Goal: Task Accomplishment & Management: Manage account settings

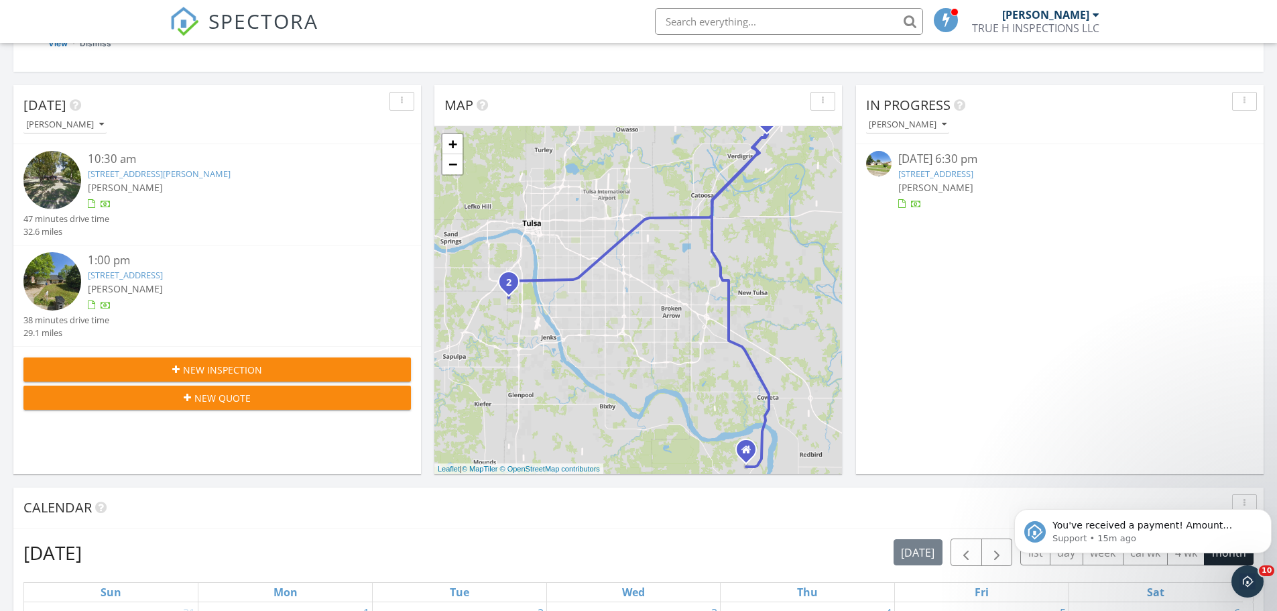
scroll to position [33, 0]
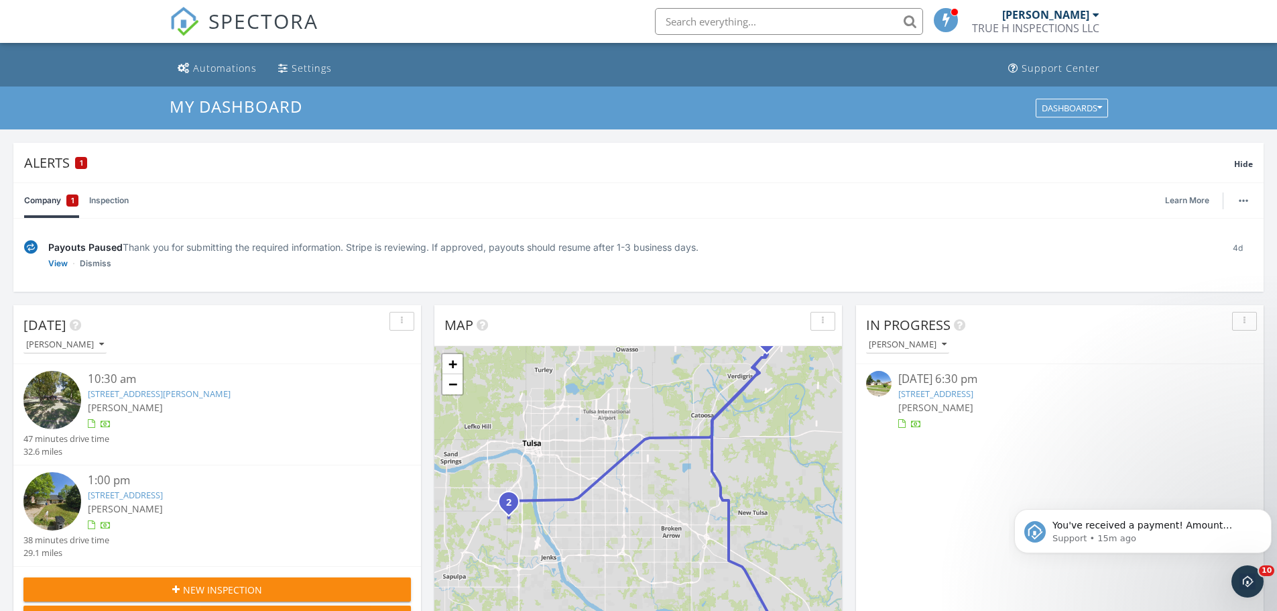
click at [328, 581] on button "New Inspection" at bounding box center [217, 589] width 388 height 24
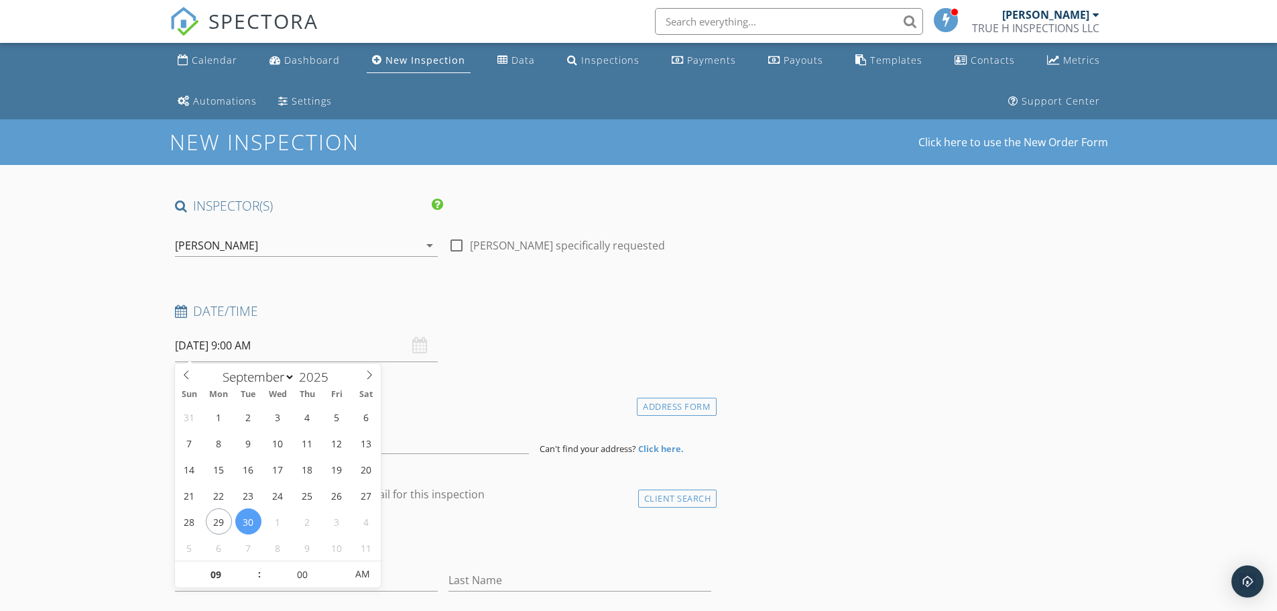
click at [288, 347] on input "09/30/2025 9:00 AM" at bounding box center [306, 345] width 263 height 33
select select "9"
type input "[DATE] 9:00 AM"
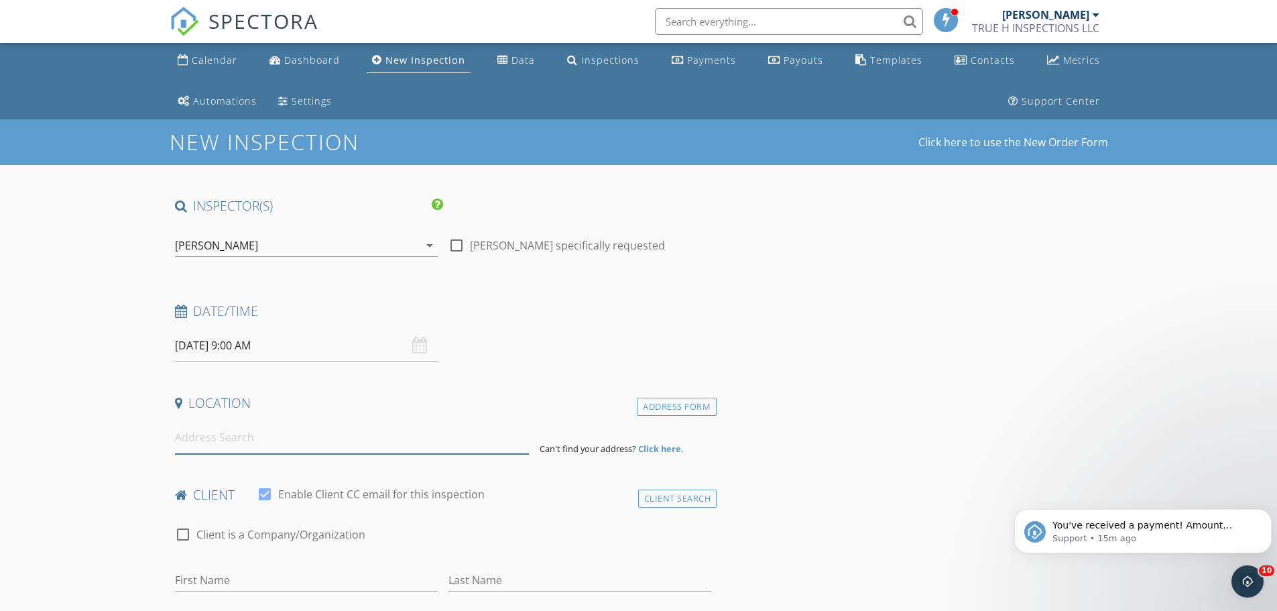
click at [233, 432] on input at bounding box center [352, 437] width 354 height 33
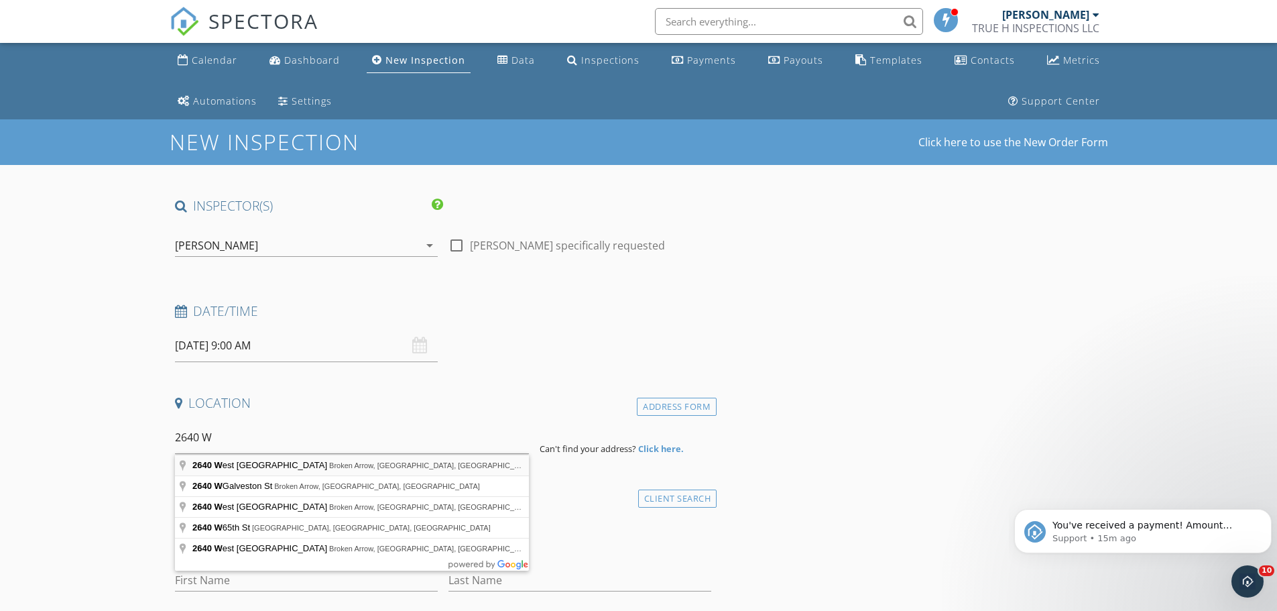
type input "2640 West Fort Worth Place, Broken Arrow, OK, USA"
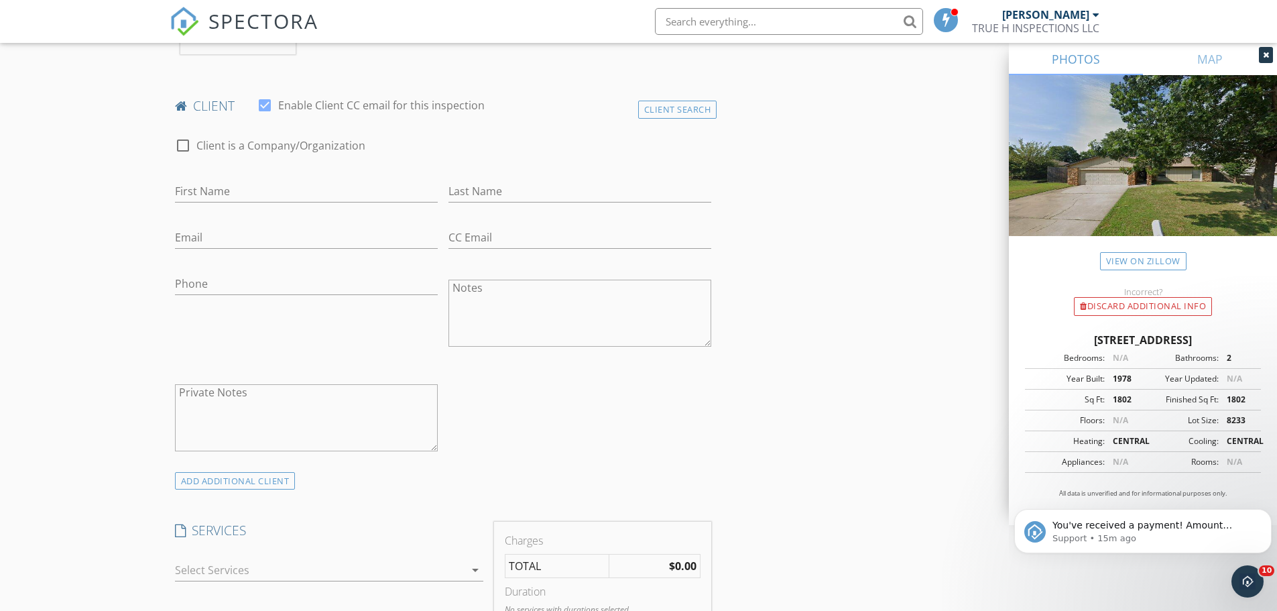
scroll to position [670, 0]
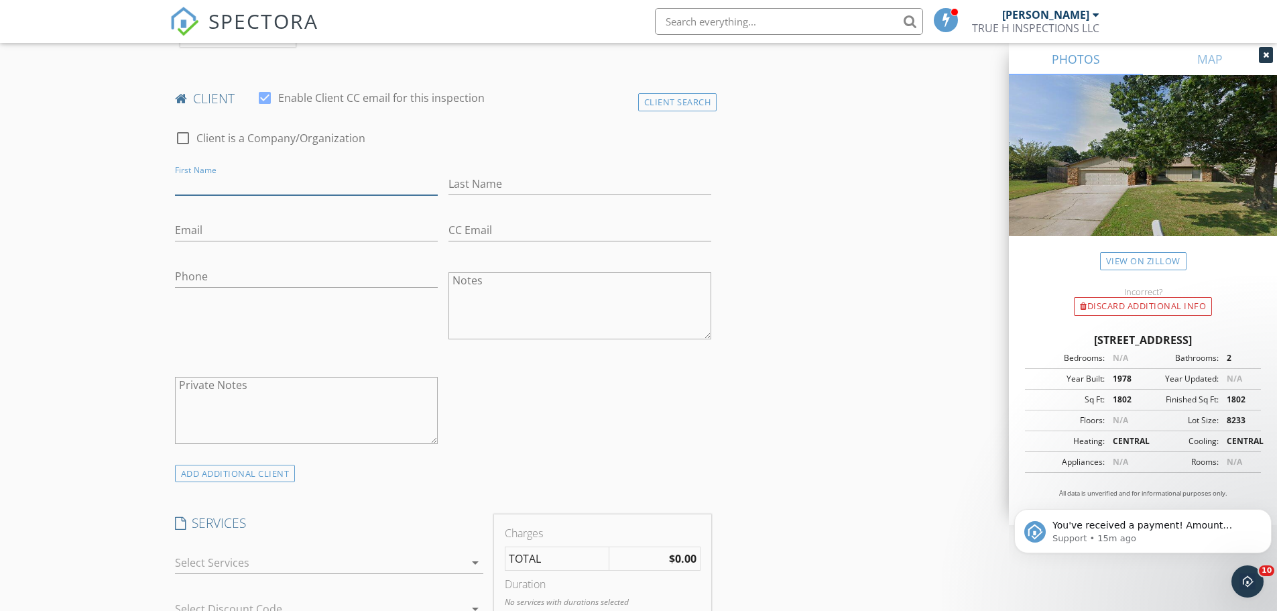
click at [241, 194] on input "First Name" at bounding box center [306, 184] width 263 height 22
type input "William"
click at [509, 182] on input "Last Name" at bounding box center [580, 184] width 263 height 22
type input "Butler"
click at [311, 231] on input "Email" at bounding box center [306, 230] width 263 height 22
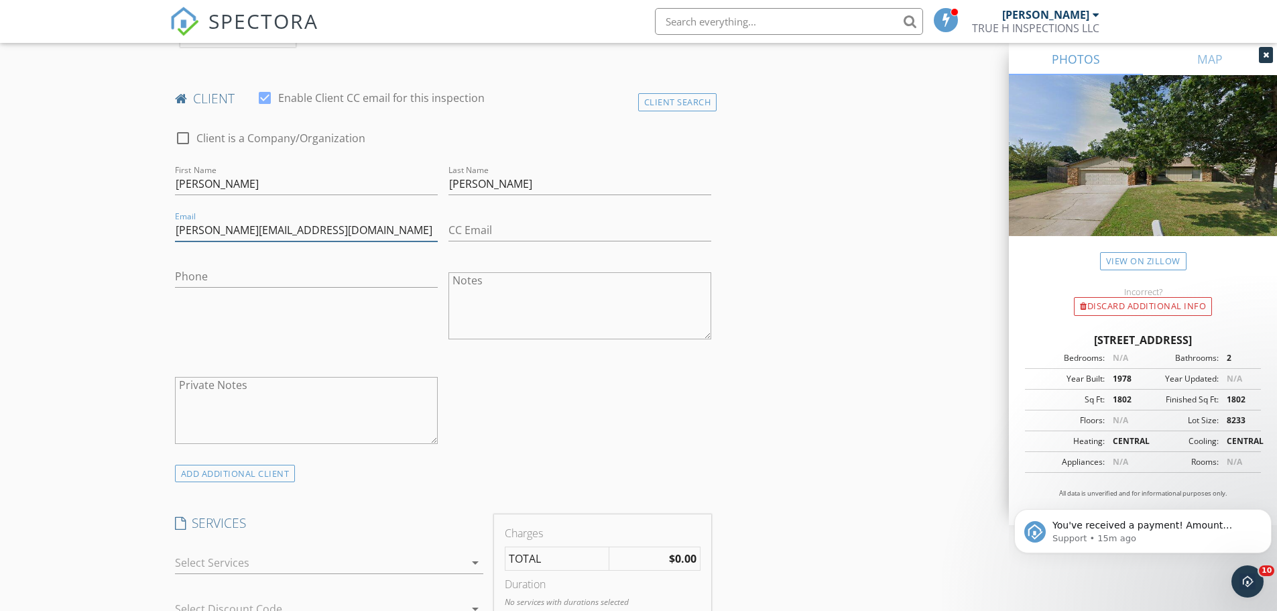
type input "Scott_butler@me.com"
click at [348, 277] on input "Phone" at bounding box center [306, 276] width 263 height 22
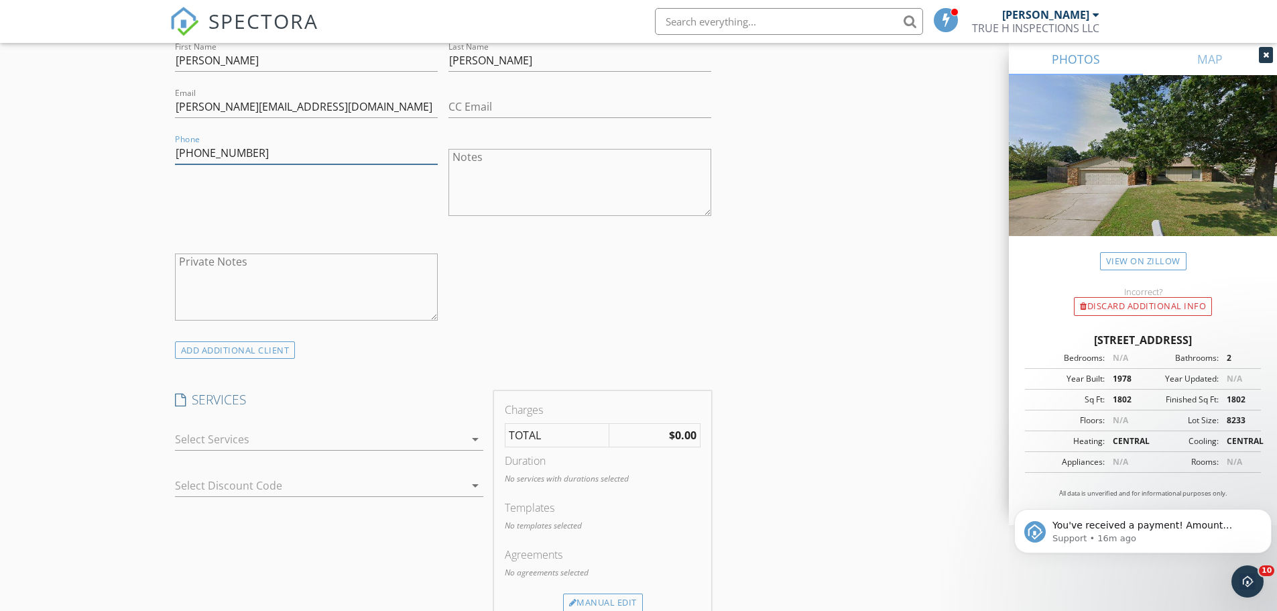
scroll to position [939, 0]
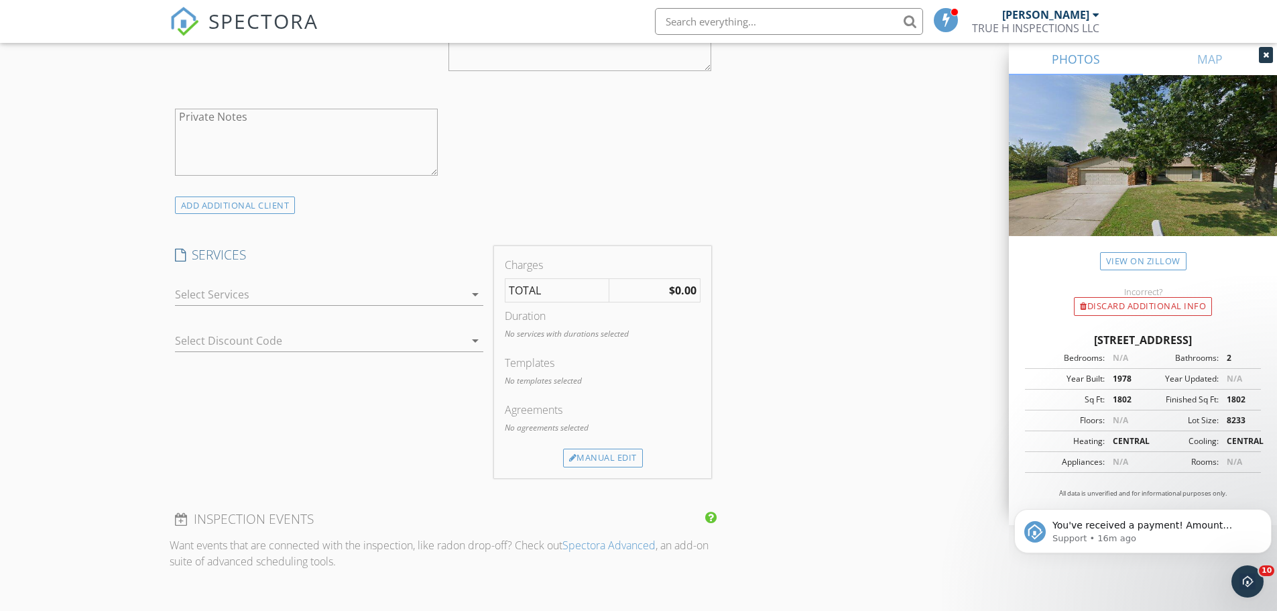
type input "[PHONE_NUMBER]"
click at [445, 293] on div at bounding box center [320, 294] width 290 height 21
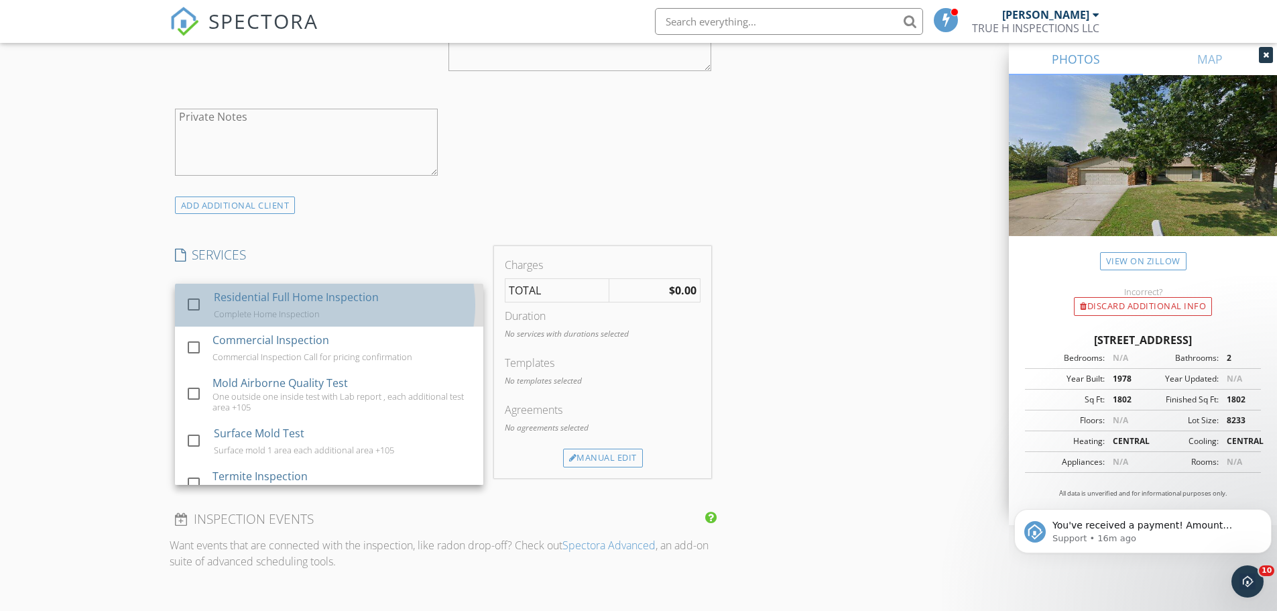
click at [437, 301] on div "Residential Full Home Inspection Complete Home Inspection" at bounding box center [342, 305] width 259 height 43
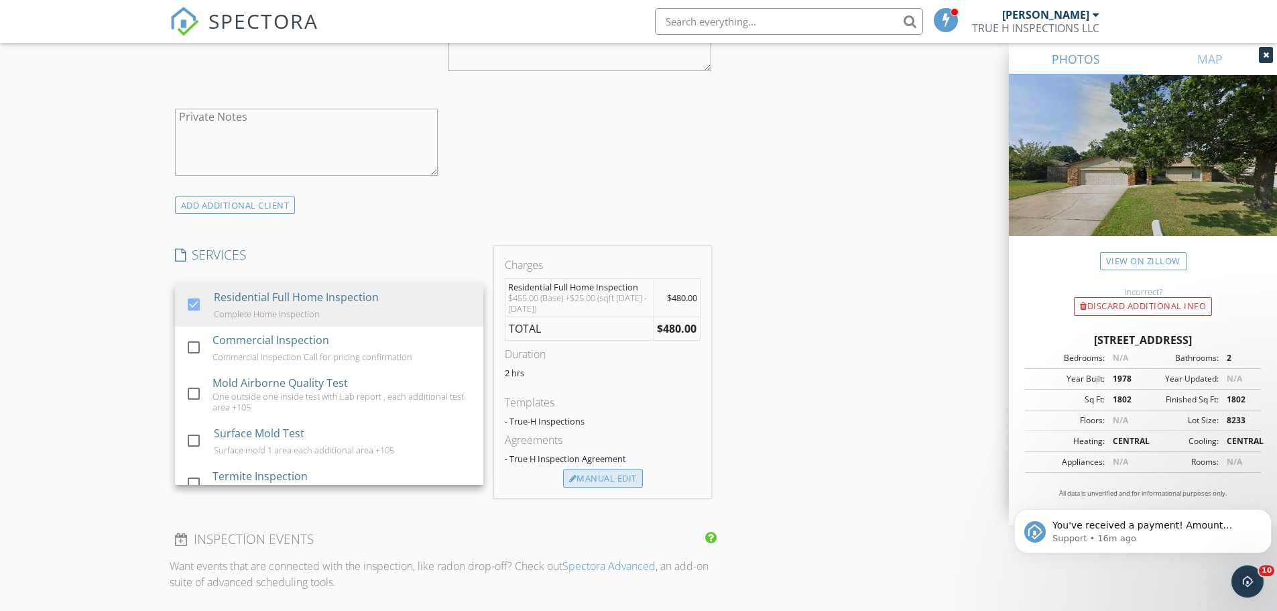
click at [621, 483] on div "Manual Edit" at bounding box center [603, 478] width 80 height 19
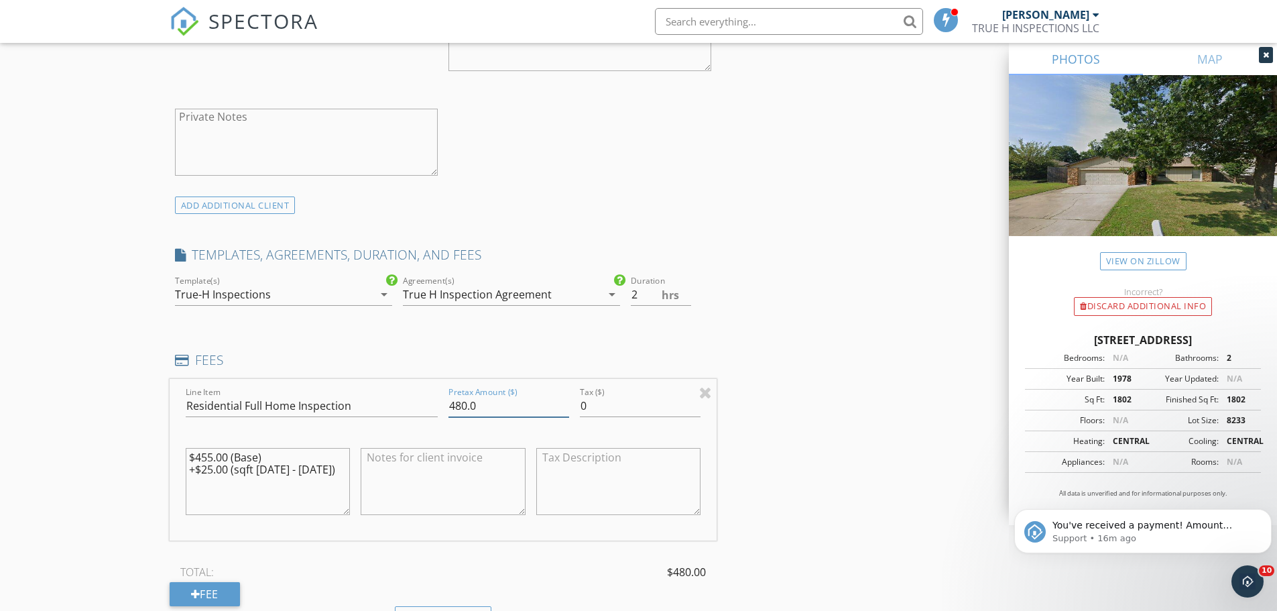
click at [461, 407] on input "480.0" at bounding box center [509, 406] width 121 height 22
type input "450.0"
click at [898, 441] on div "INSPECTOR(S) check_box Joshua Willinger PRIMARY Joshua Willinger arrow_drop_dow…" at bounding box center [639, 431] width 939 height 2344
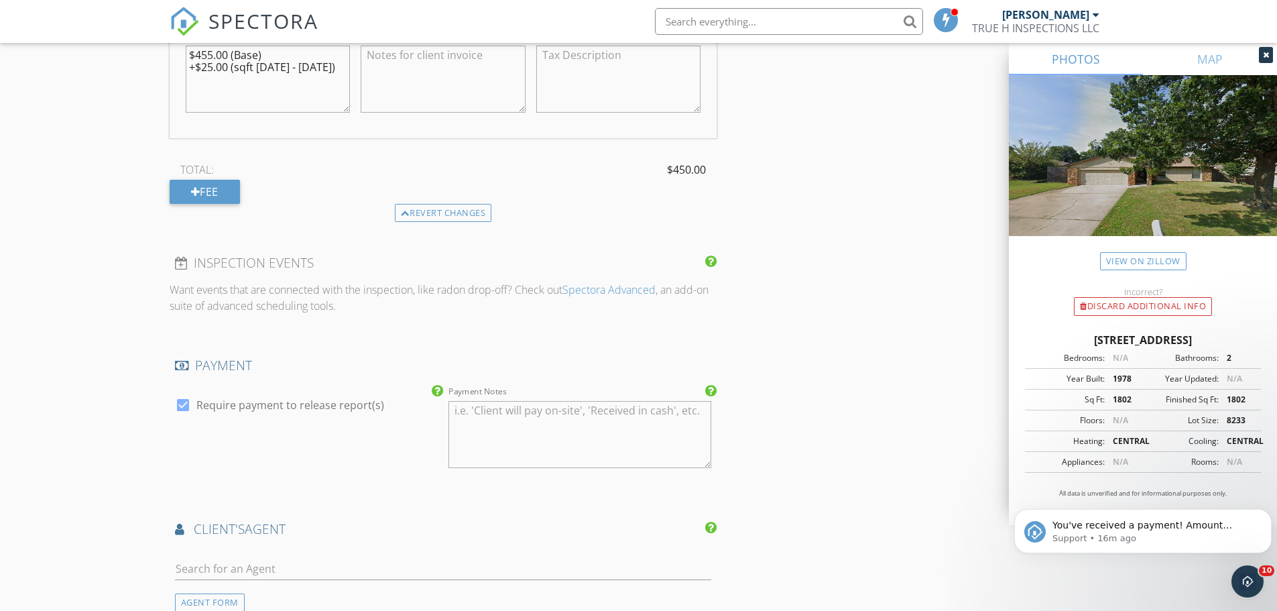
scroll to position [1676, 0]
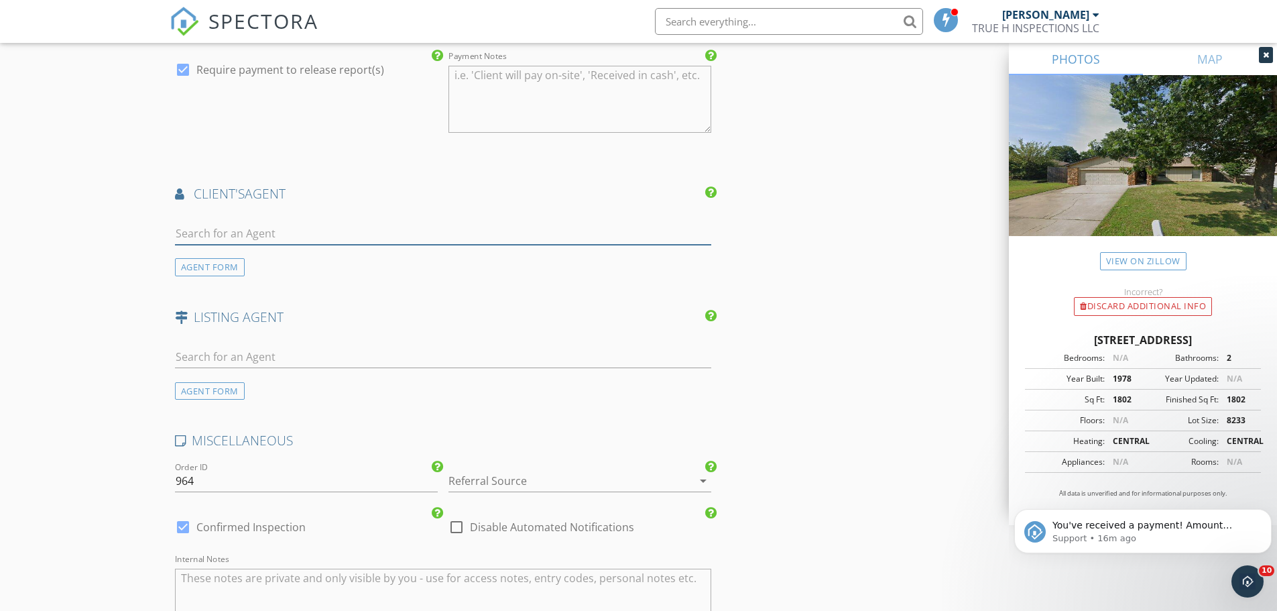
click at [457, 237] on input "text" at bounding box center [443, 234] width 537 height 22
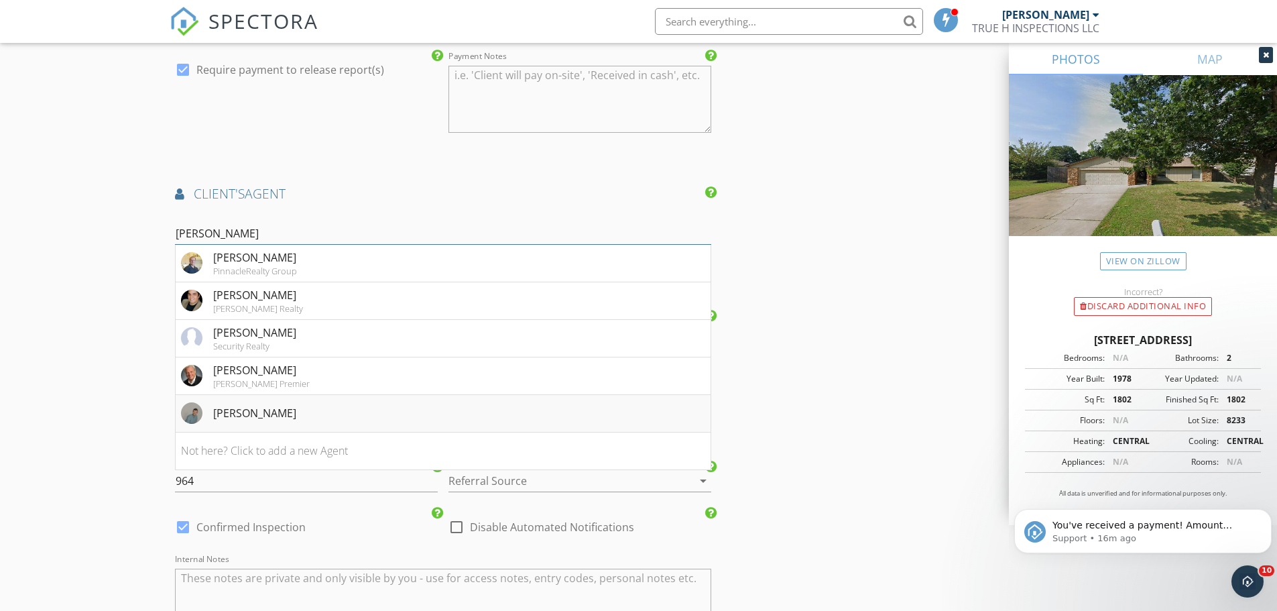
type input "David D"
click at [332, 420] on li "David Dunkelberg" at bounding box center [444, 414] width 536 height 38
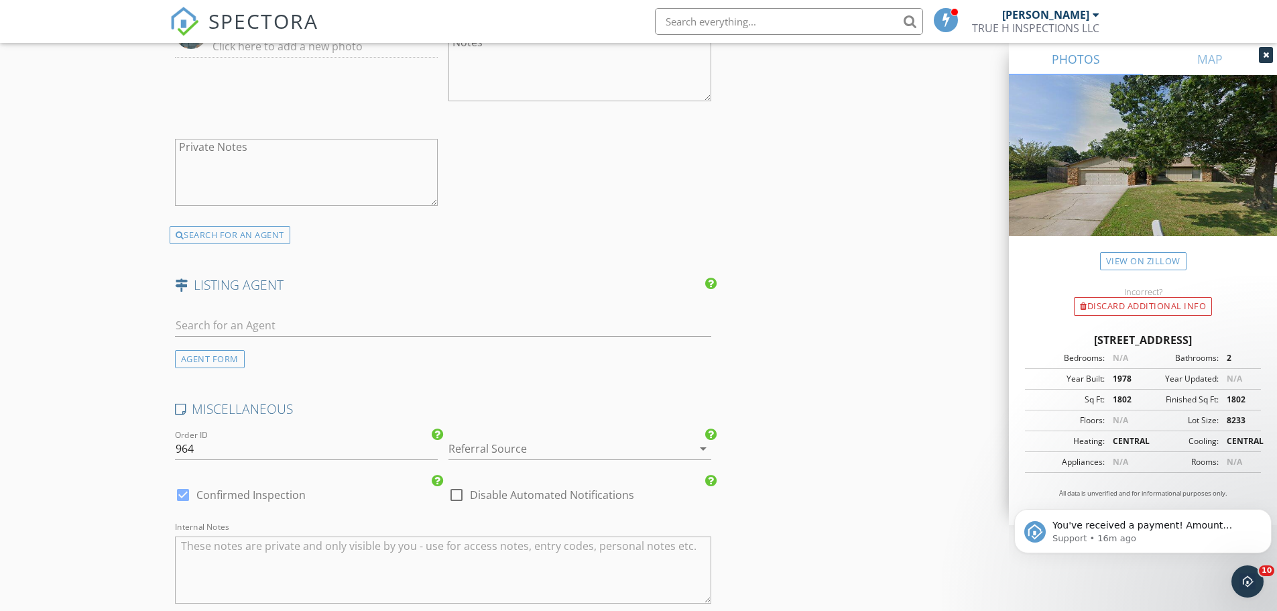
scroll to position [2078, 0]
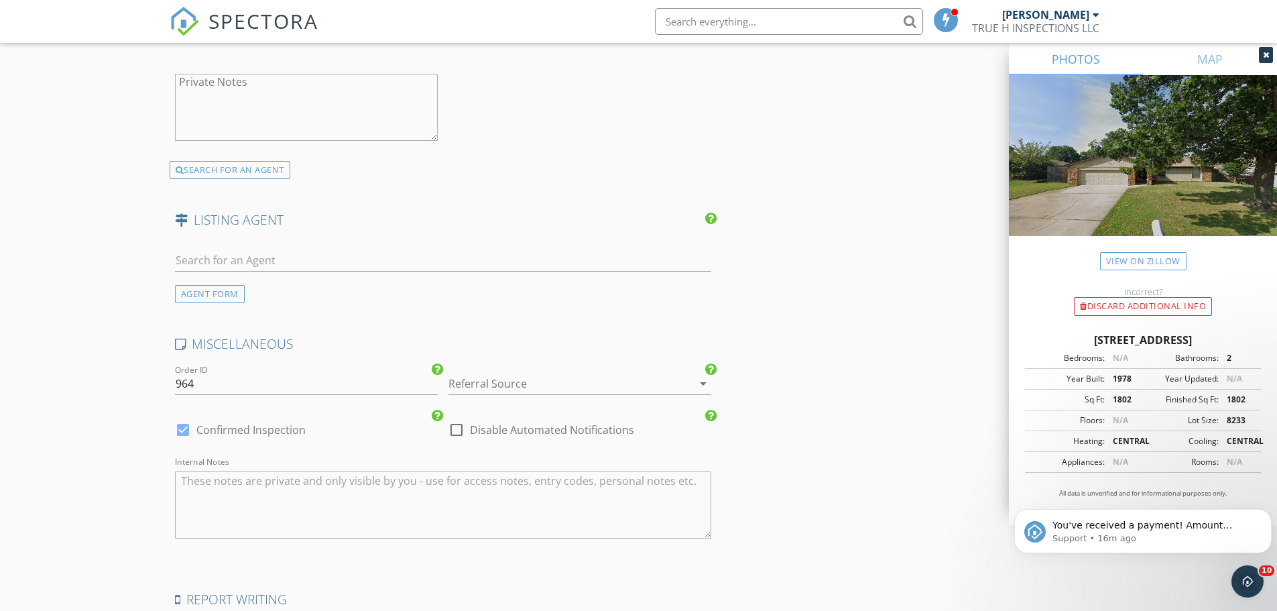
click at [459, 434] on div at bounding box center [456, 429] width 23 height 23
checkbox input "true"
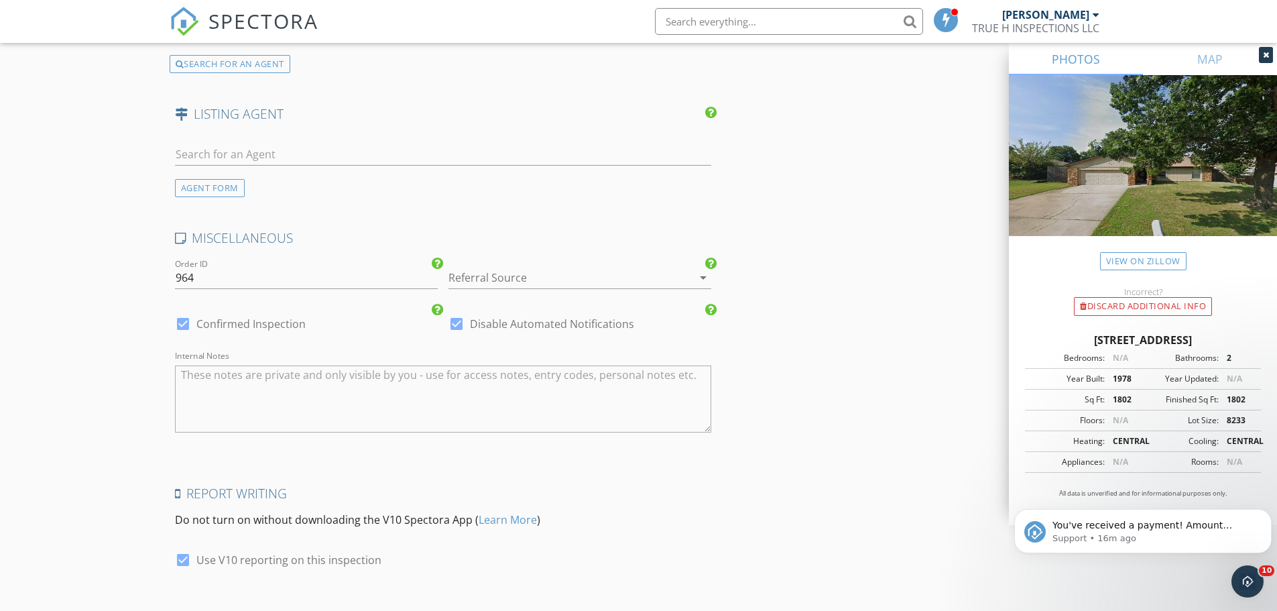
scroll to position [2268, 0]
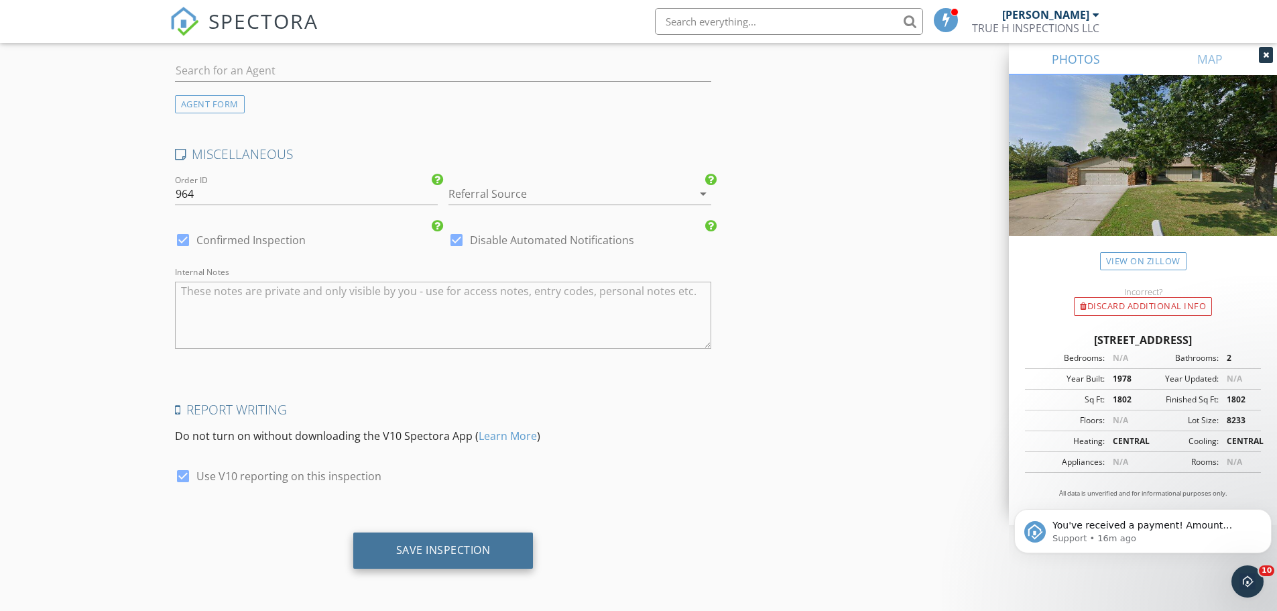
click at [457, 550] on div "Save Inspection" at bounding box center [443, 549] width 95 height 13
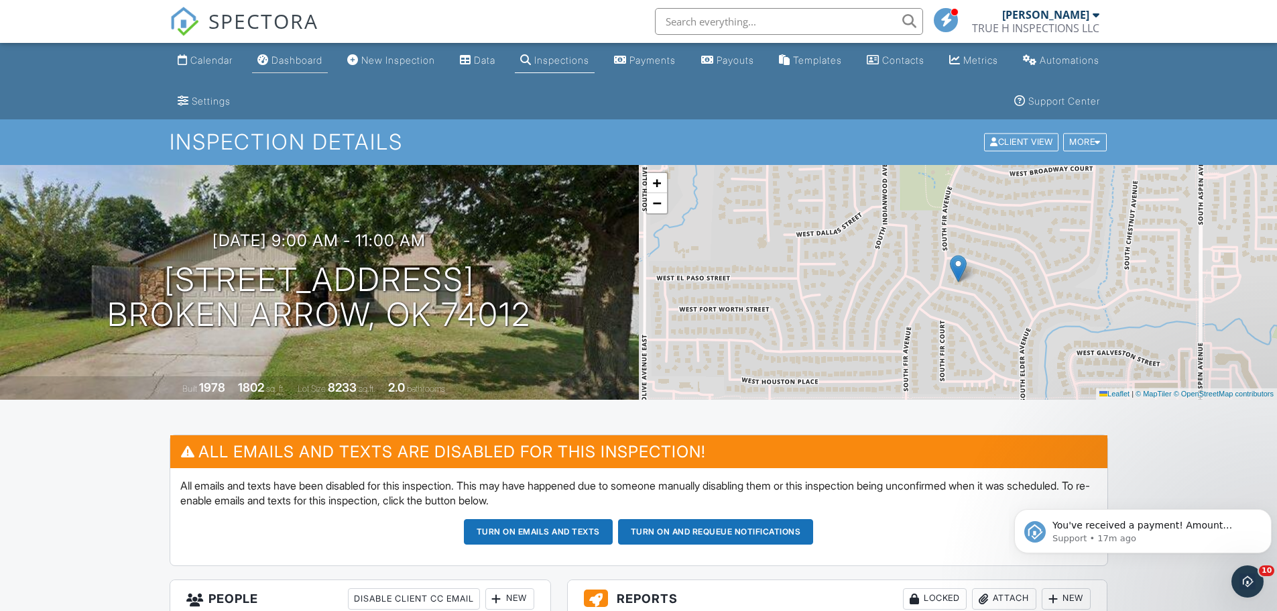
click at [322, 56] on div "Dashboard" at bounding box center [297, 59] width 51 height 11
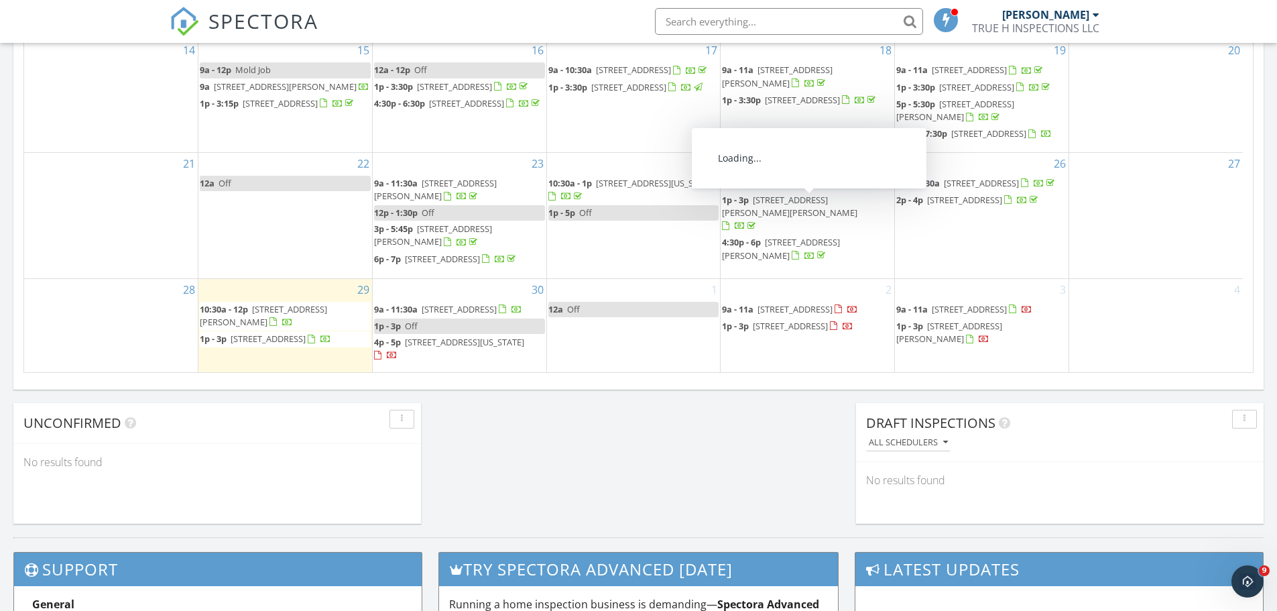
scroll to position [1010, 0]
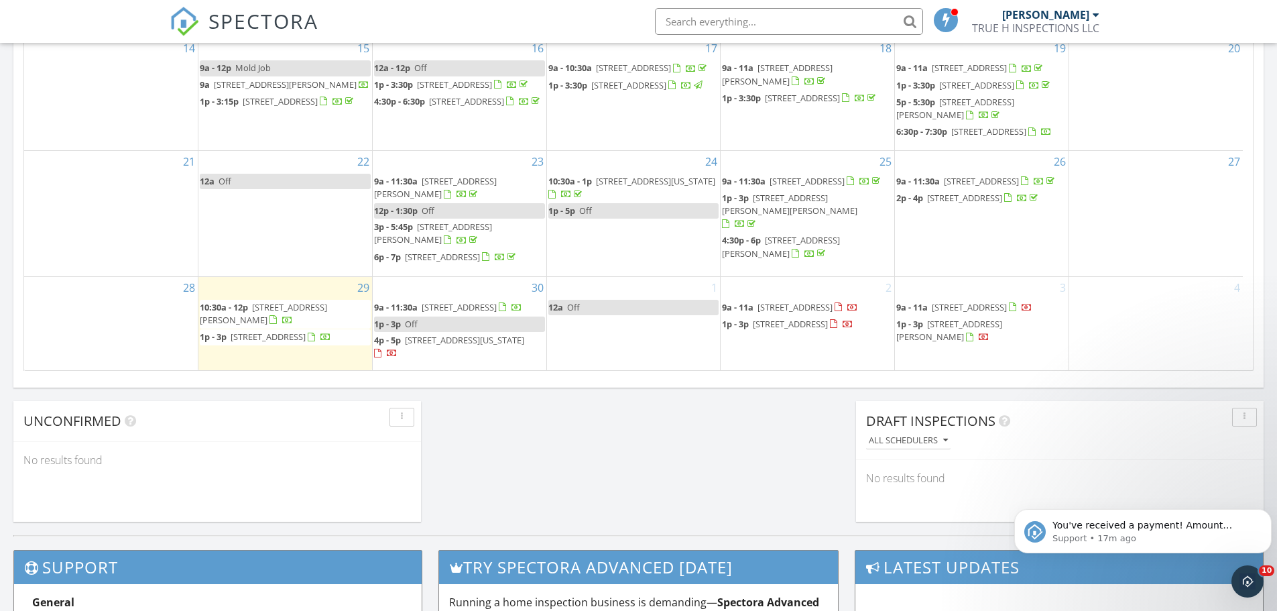
scroll to position [0, 0]
click at [1002, 329] on span "8645 East 126th Pl S, Bixby 74008" at bounding box center [949, 330] width 106 height 25
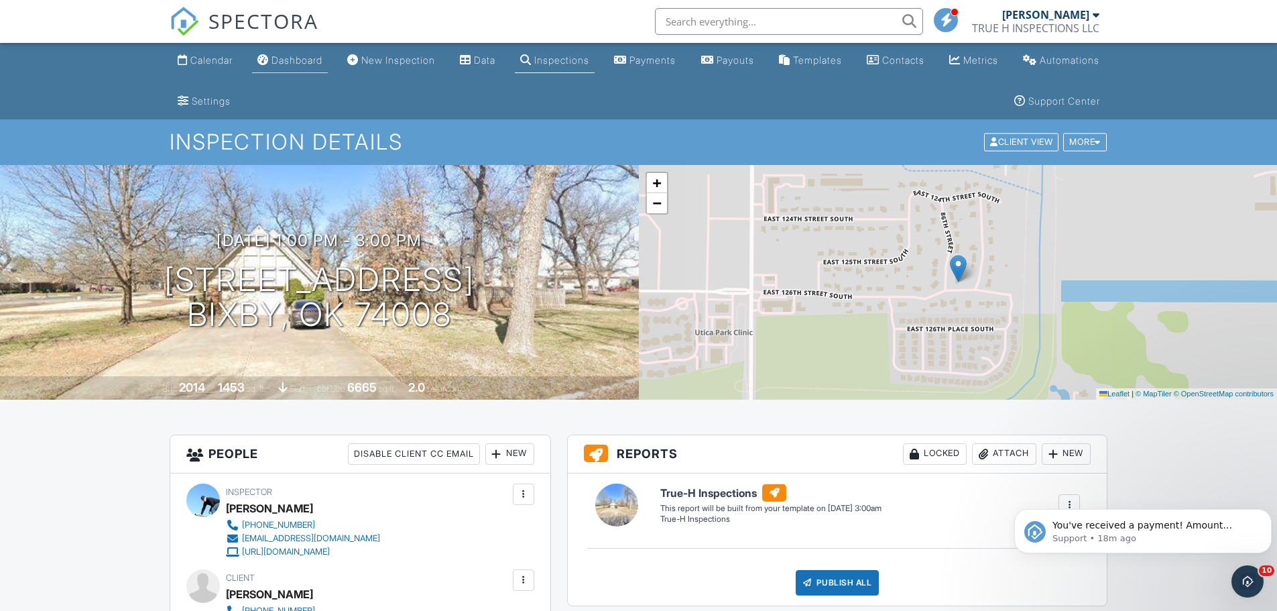
click at [313, 60] on div "Dashboard" at bounding box center [297, 59] width 51 height 11
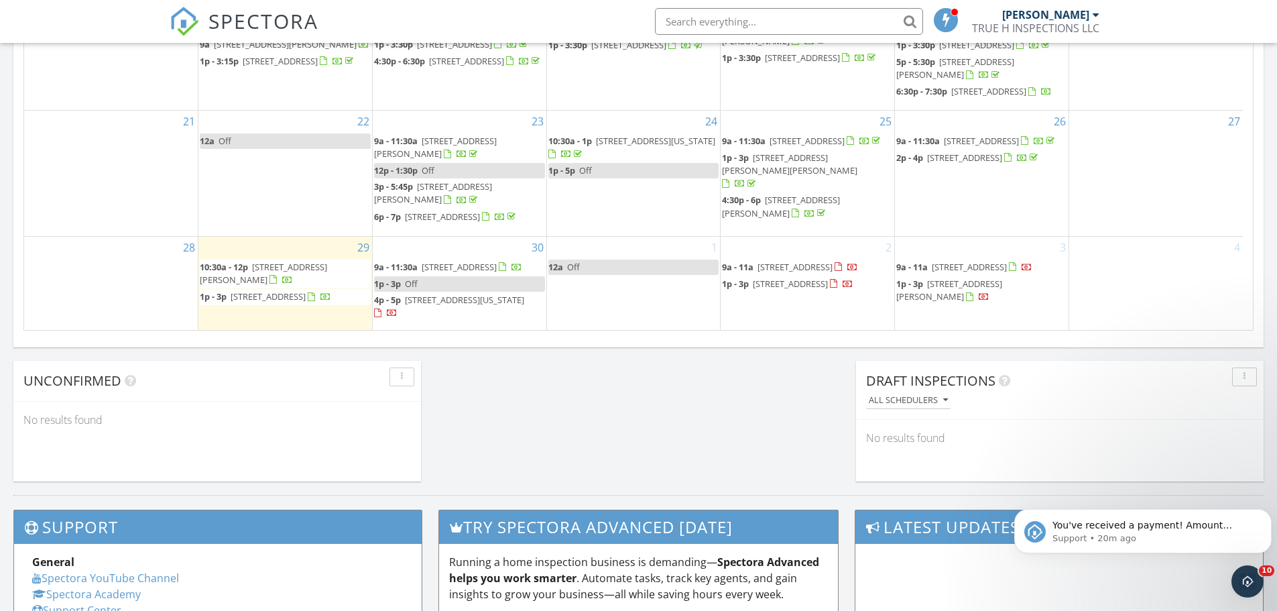
scroll to position [1054, 0]
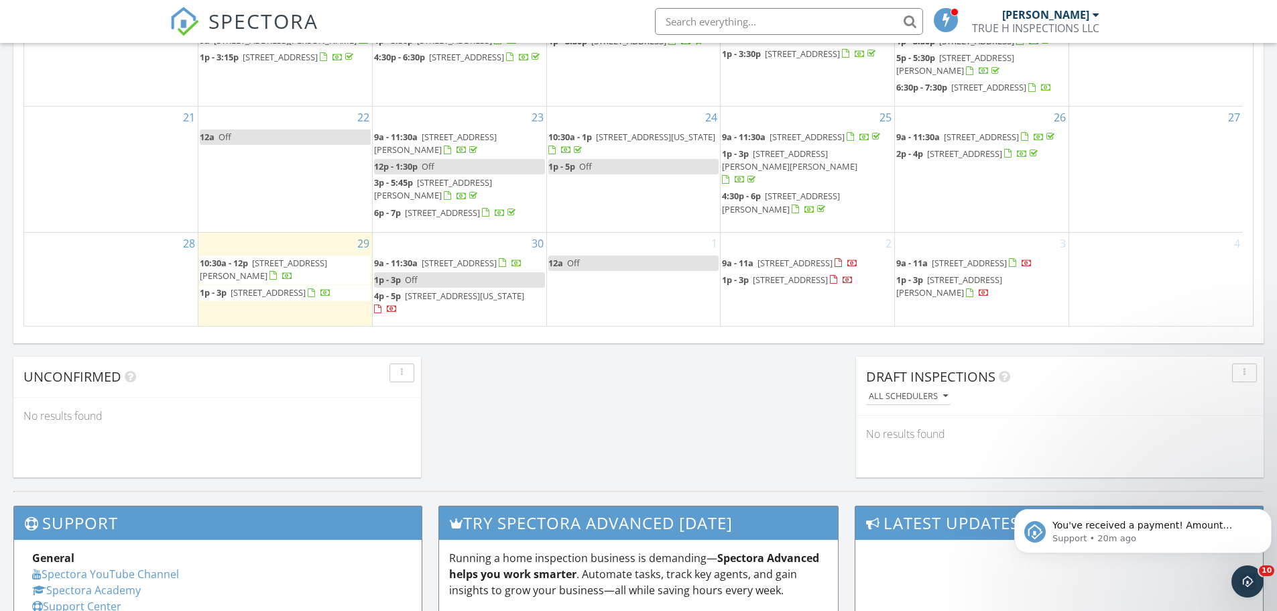
click at [829, 257] on span "[STREET_ADDRESS]" at bounding box center [795, 263] width 75 height 12
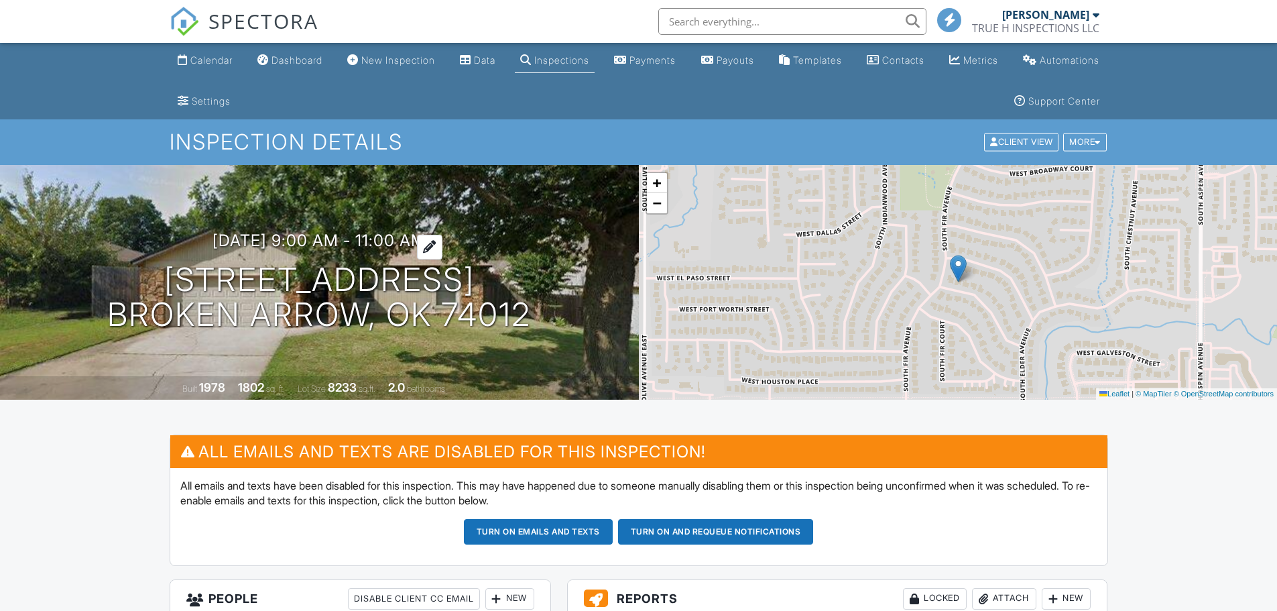
click at [335, 235] on h3 "10/02/2025 9:00 am - 11:00 am" at bounding box center [319, 240] width 213 height 18
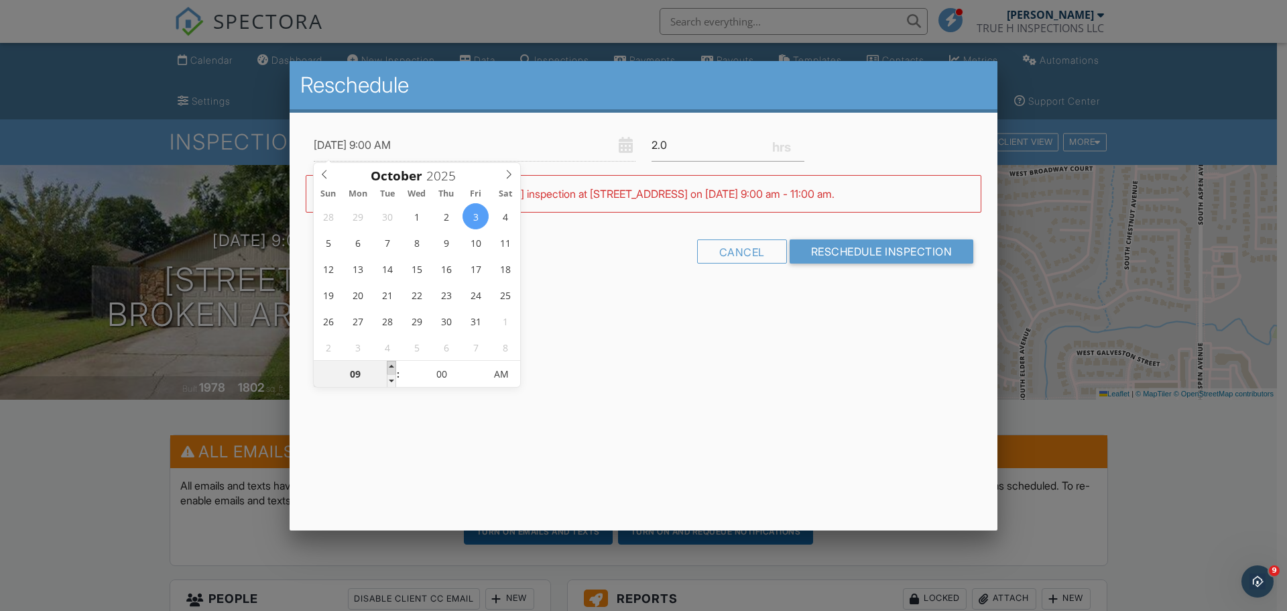
type input "10/03/2025 10:00 AM"
type input "10"
click at [392, 365] on span at bounding box center [391, 367] width 9 height 13
type input "10/03/2025 11:00 AM"
type input "11"
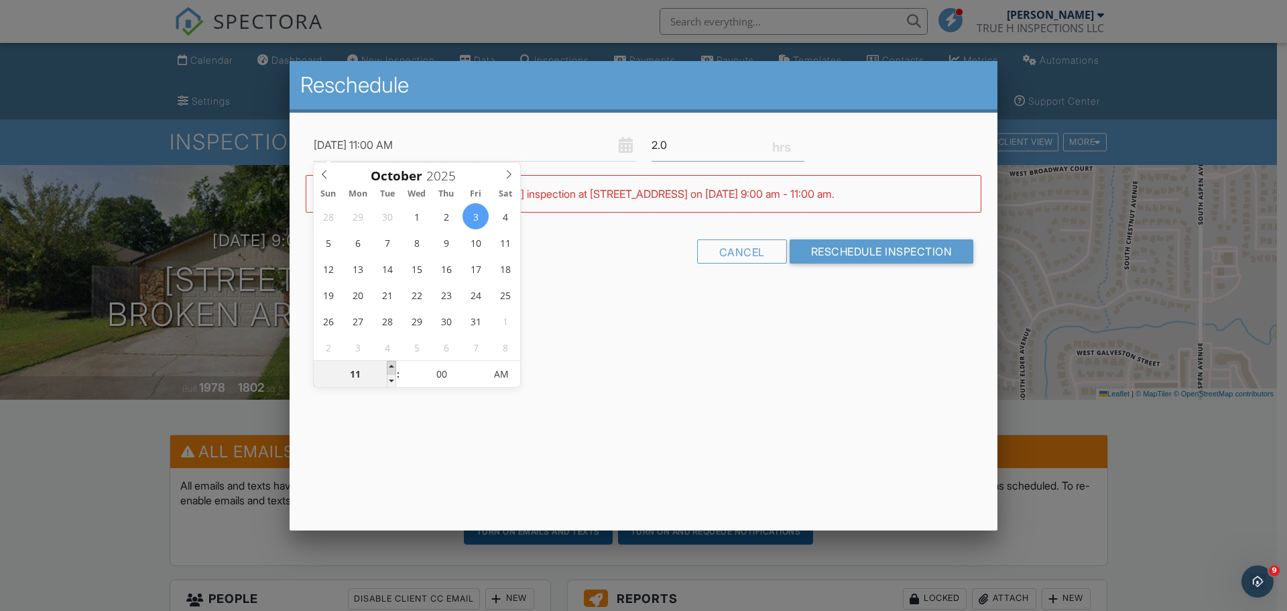
click at [392, 365] on span at bounding box center [391, 367] width 9 height 13
type input "10/03/2025 12:00 PM"
type input "12"
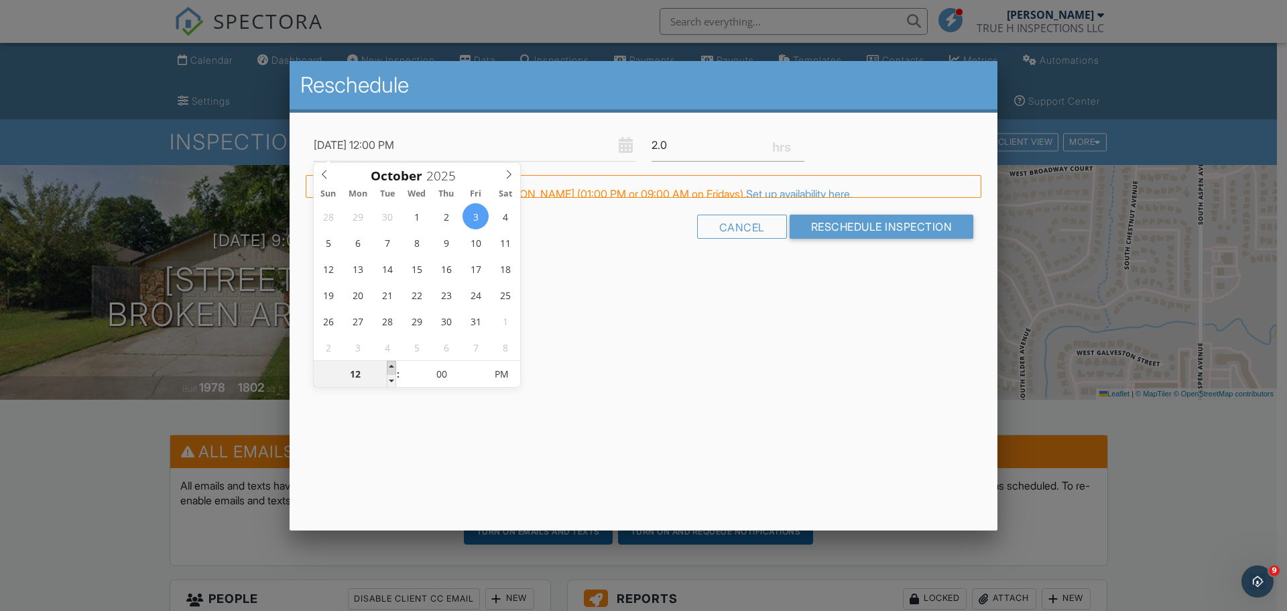
click at [392, 365] on span at bounding box center [391, 367] width 9 height 13
type input "10/03/2025 1:00 PM"
type input "01"
click at [392, 365] on span at bounding box center [391, 367] width 9 height 13
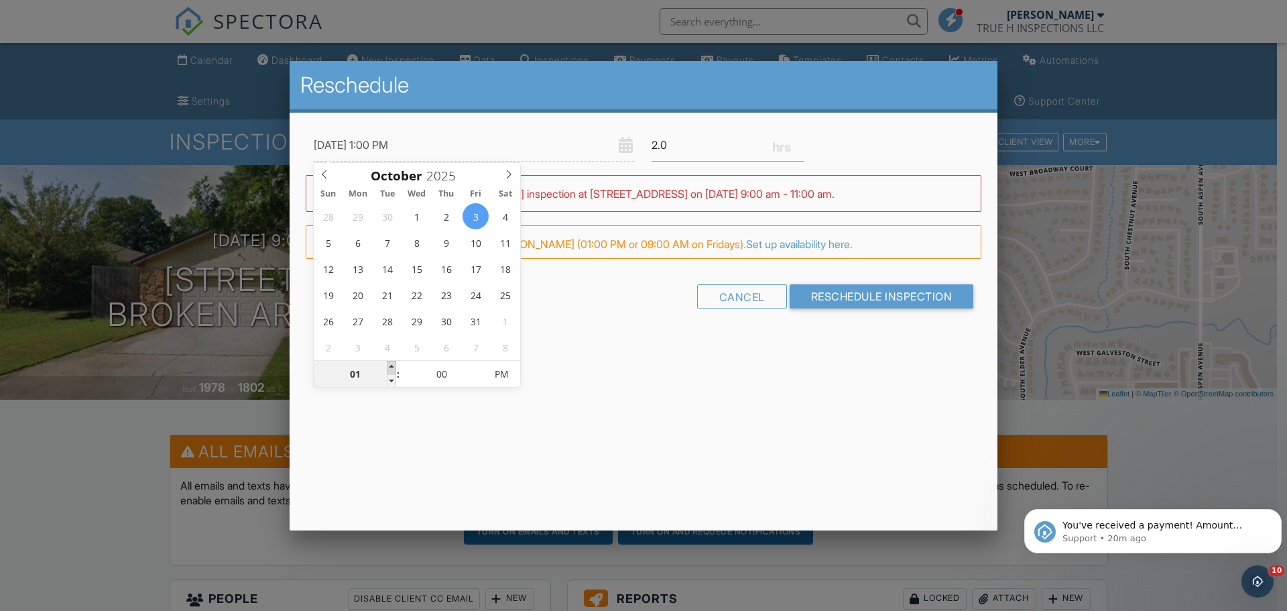
type input "10/03/2025 2:00 PM"
type input "02"
click at [392, 365] on span at bounding box center [391, 367] width 9 height 13
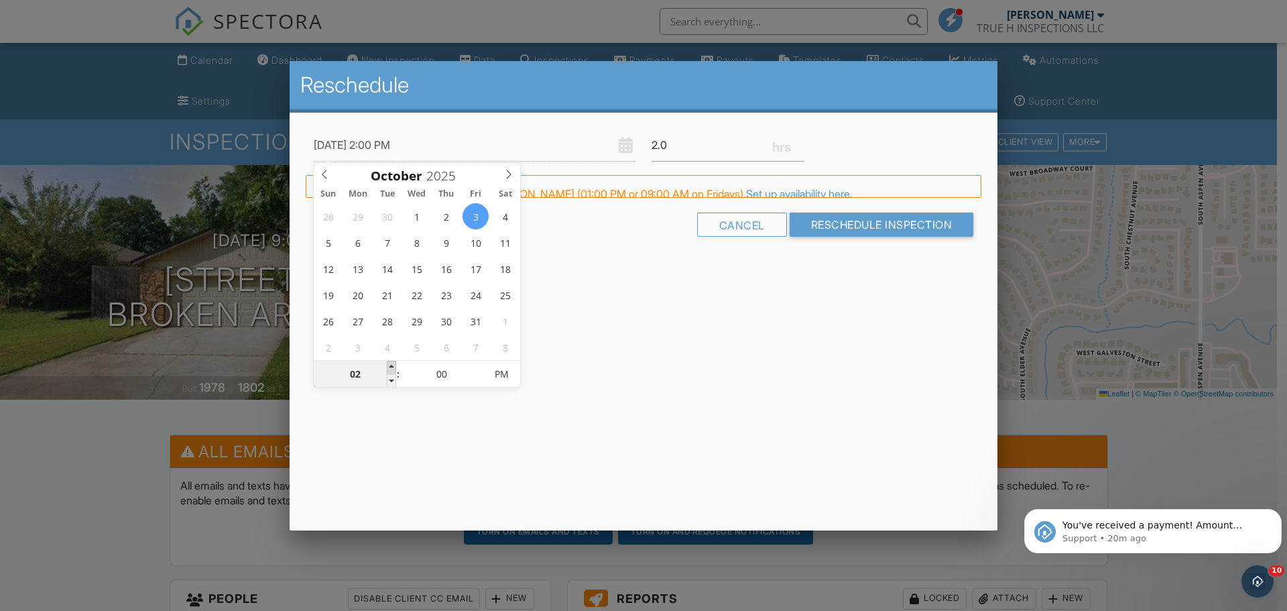
type input "10/03/2025 3:00 PM"
type input "03"
click at [392, 365] on span at bounding box center [391, 367] width 9 height 13
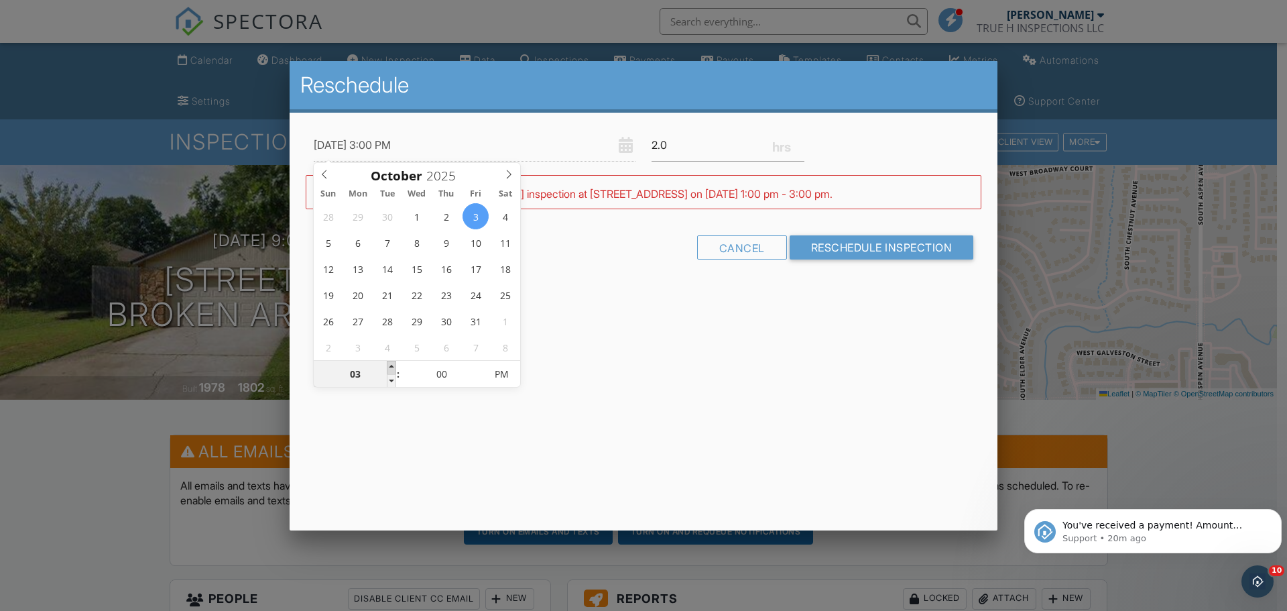
type input "10/03/2025 4:00 PM"
type input "04"
click at [392, 365] on span at bounding box center [391, 367] width 9 height 13
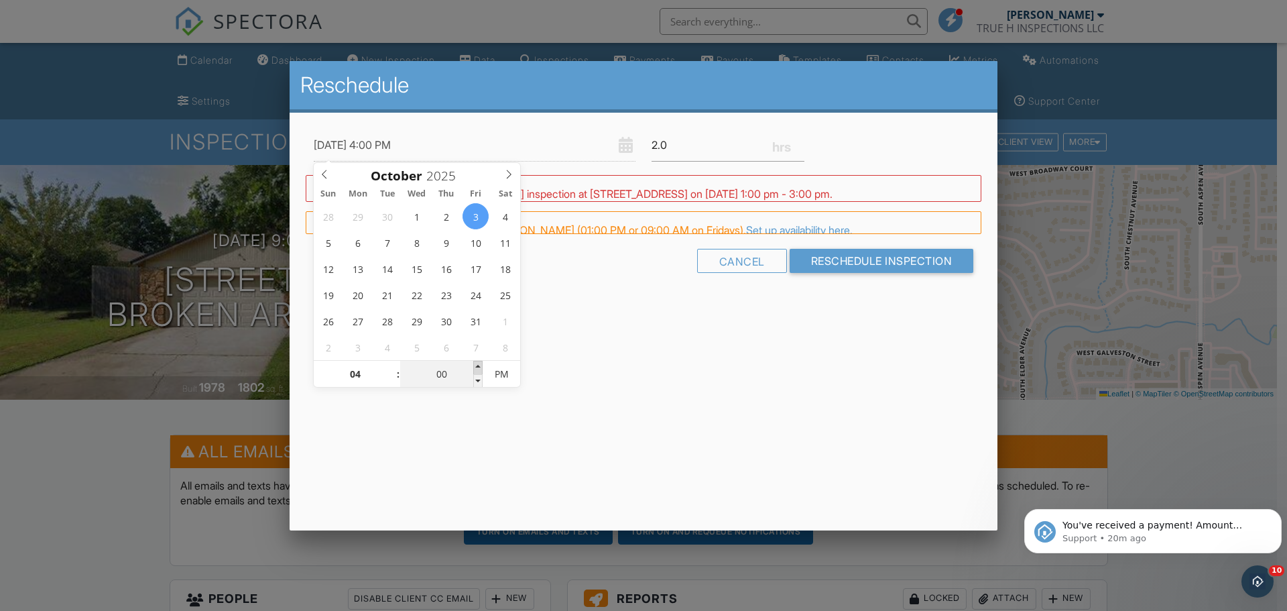
type input "10/03/2025 4:05 PM"
type input "05"
click at [475, 369] on span at bounding box center [477, 367] width 9 height 13
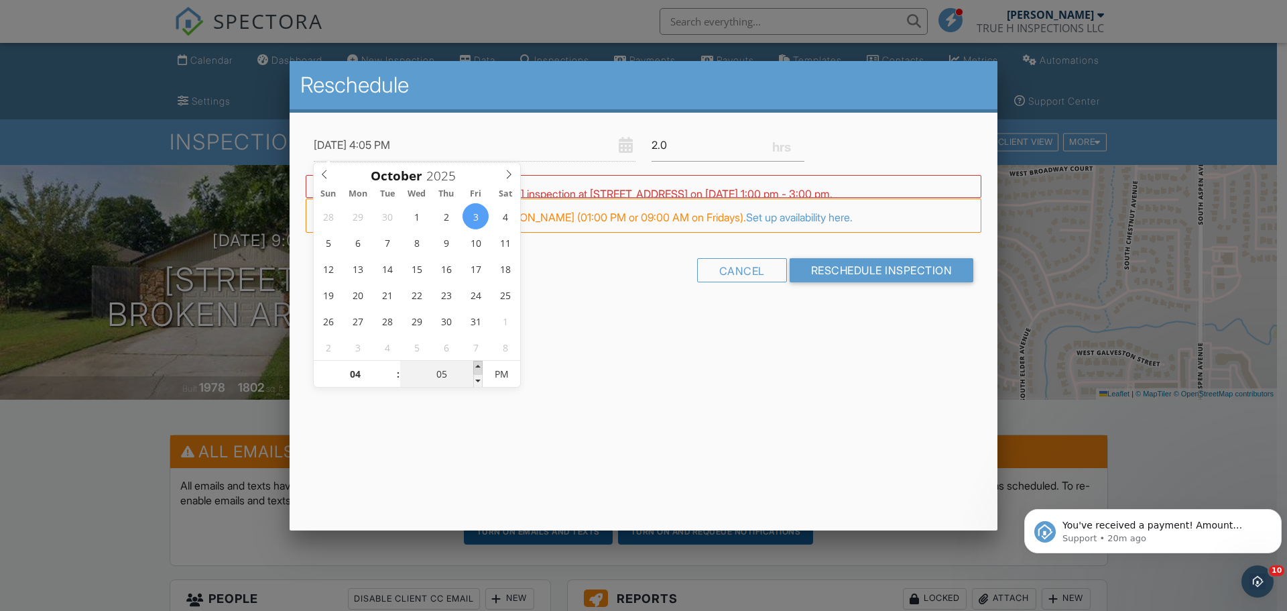
type input "10/03/2025 4:10 PM"
type input "10"
click at [475, 369] on span at bounding box center [477, 367] width 9 height 13
type input "10/03/2025 4:15 PM"
type input "15"
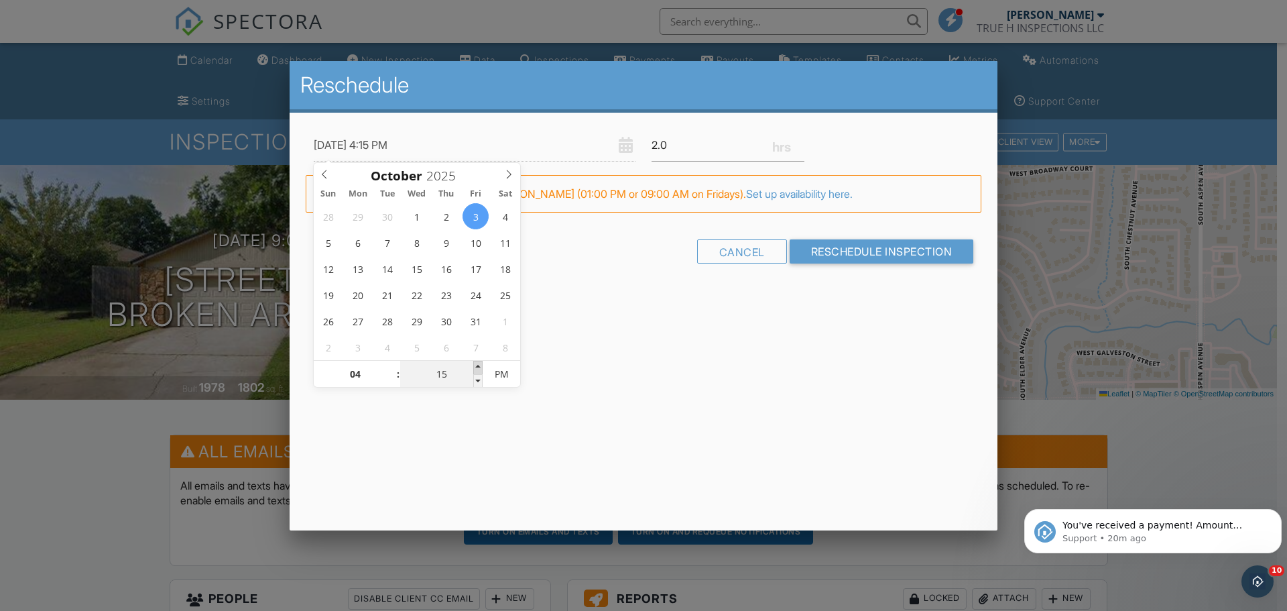
click at [475, 369] on span at bounding box center [477, 367] width 9 height 13
type input "10/03/2025 4:20 PM"
type input "20"
click at [475, 369] on span at bounding box center [477, 367] width 9 height 13
type input "10/03/2025 4:25 PM"
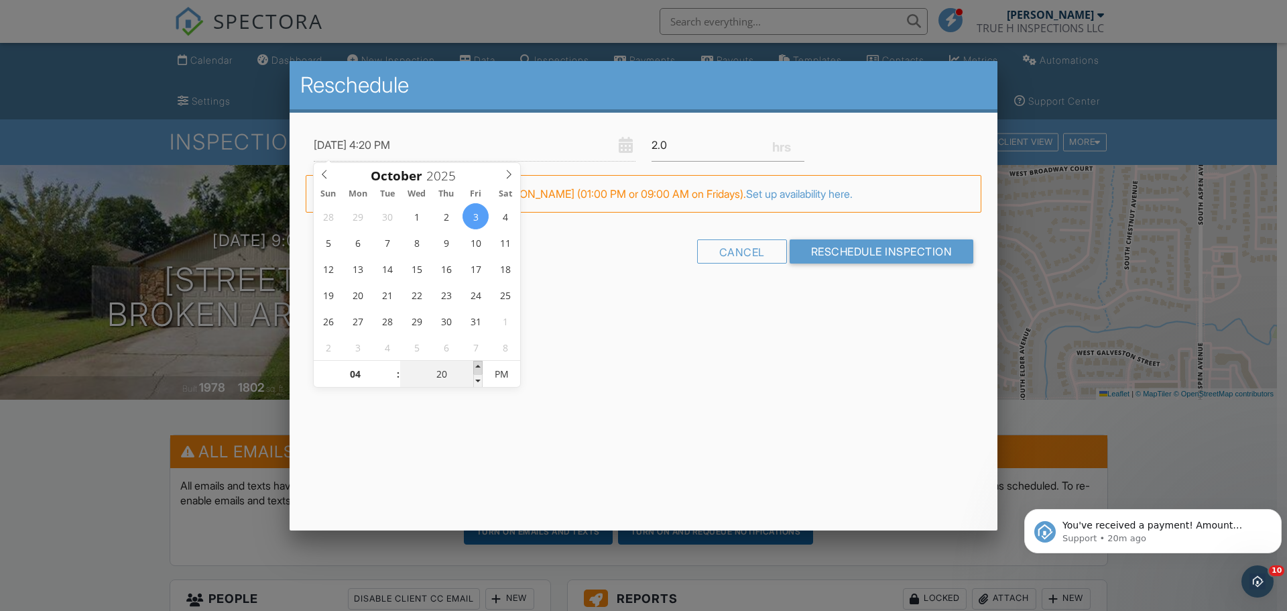
type input "25"
click at [475, 369] on span at bounding box center [477, 367] width 9 height 13
type input "10/03/2025 4:30 PM"
type input "30"
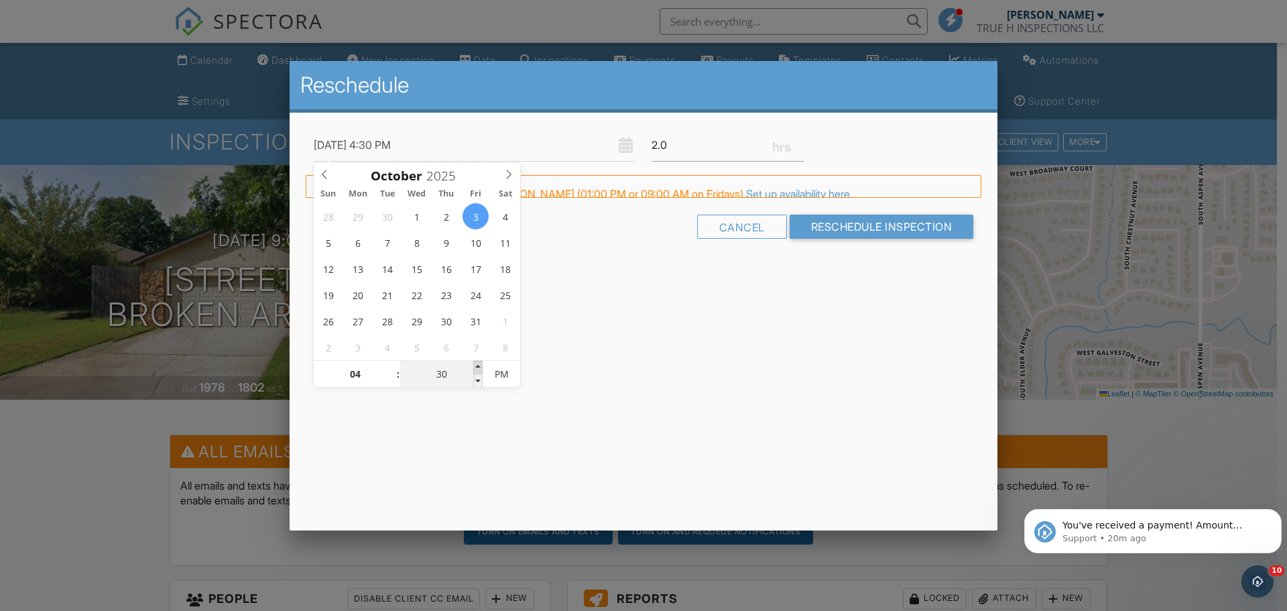
click at [475, 369] on span at bounding box center [477, 367] width 9 height 13
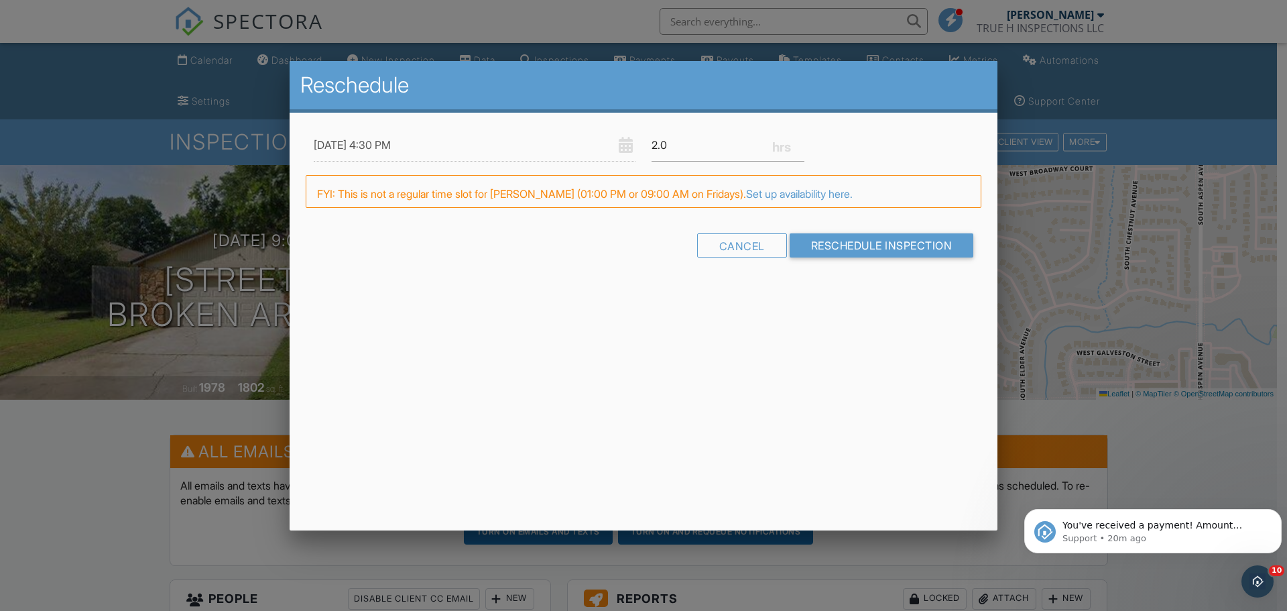
click at [630, 355] on div "Reschedule 10/03/2025 4:30 PM 2.0 Warning: this date/time is in the past. WARNI…" at bounding box center [644, 295] width 708 height 469
click at [809, 250] on input "Reschedule Inspection" at bounding box center [882, 251] width 184 height 24
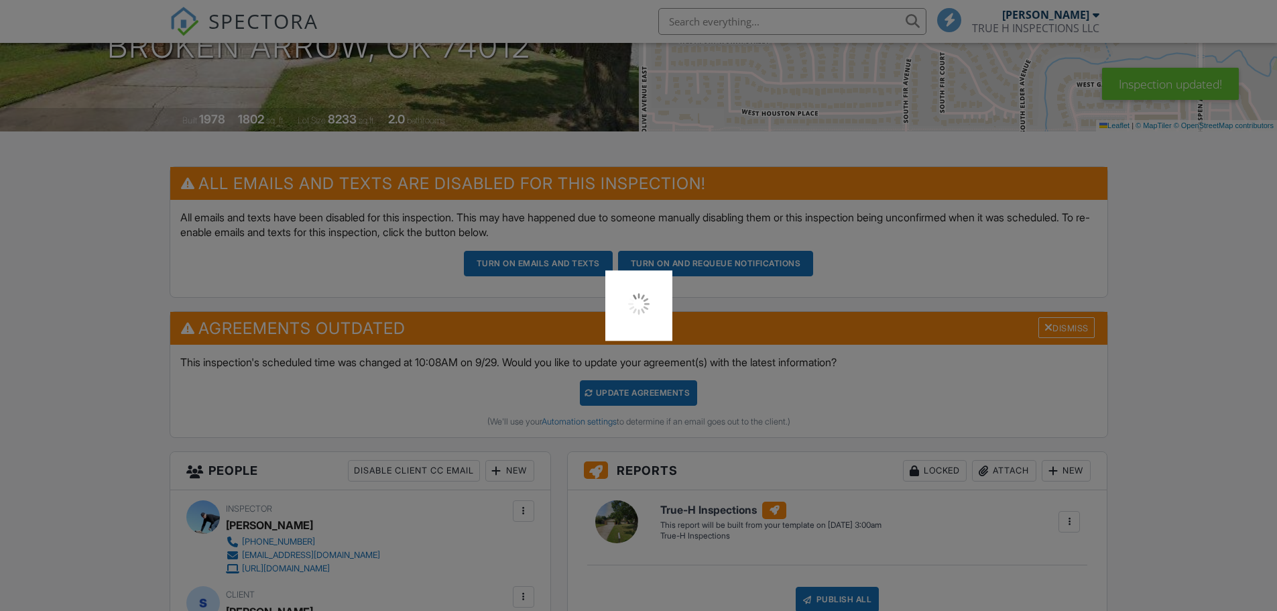
scroll to position [268, 0]
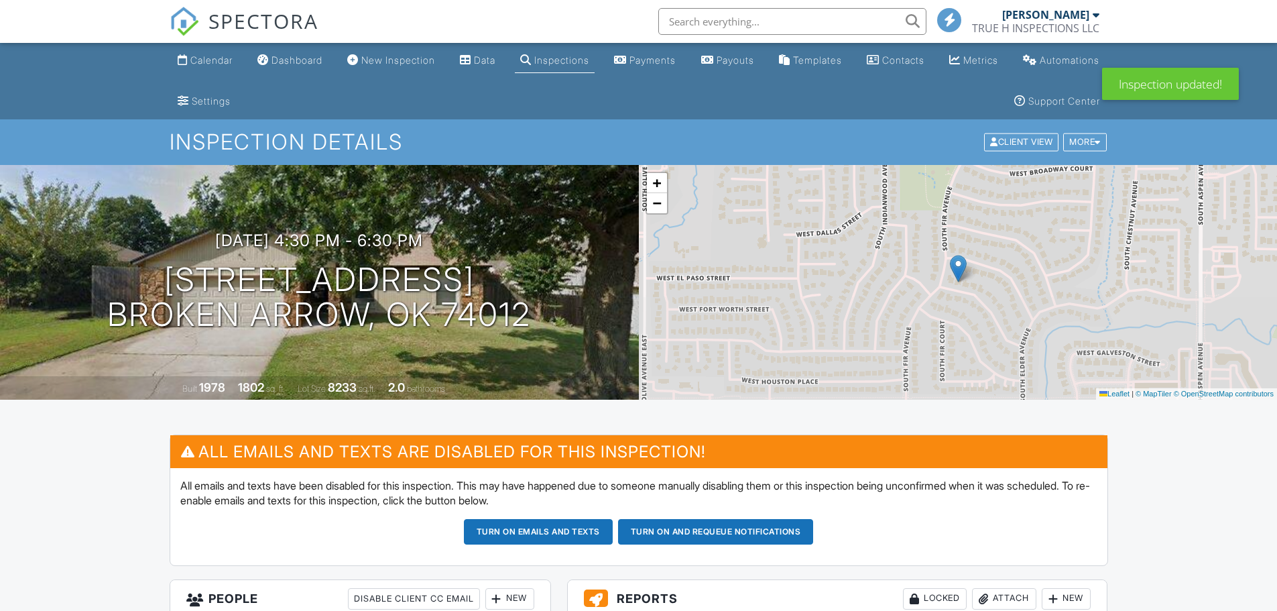
click at [681, 528] on button "Turn on and Requeue Notifications" at bounding box center [716, 531] width 196 height 25
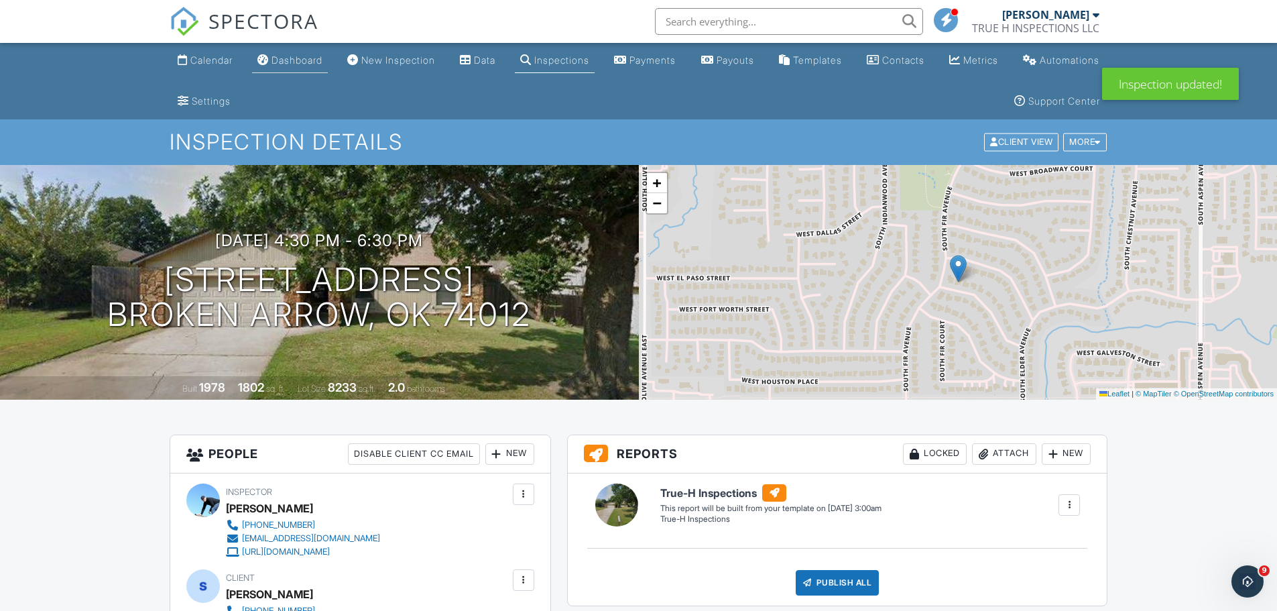
click at [314, 62] on div "Dashboard" at bounding box center [297, 59] width 51 height 11
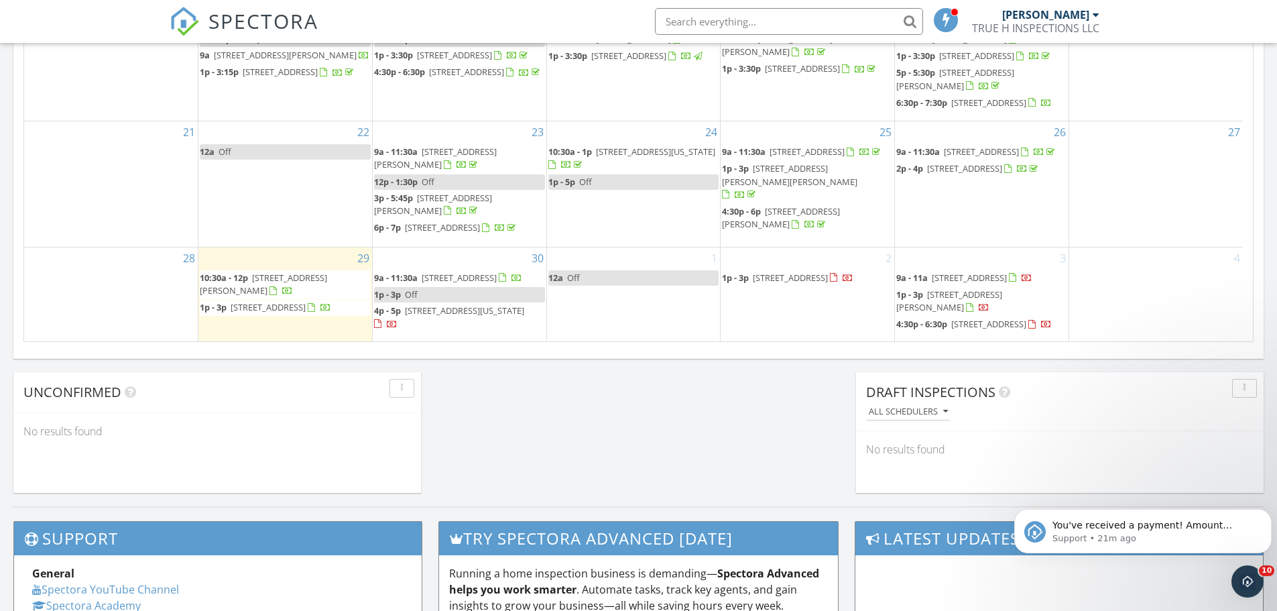
scroll to position [103, 0]
click at [497, 272] on span "[STREET_ADDRESS]" at bounding box center [459, 278] width 75 height 12
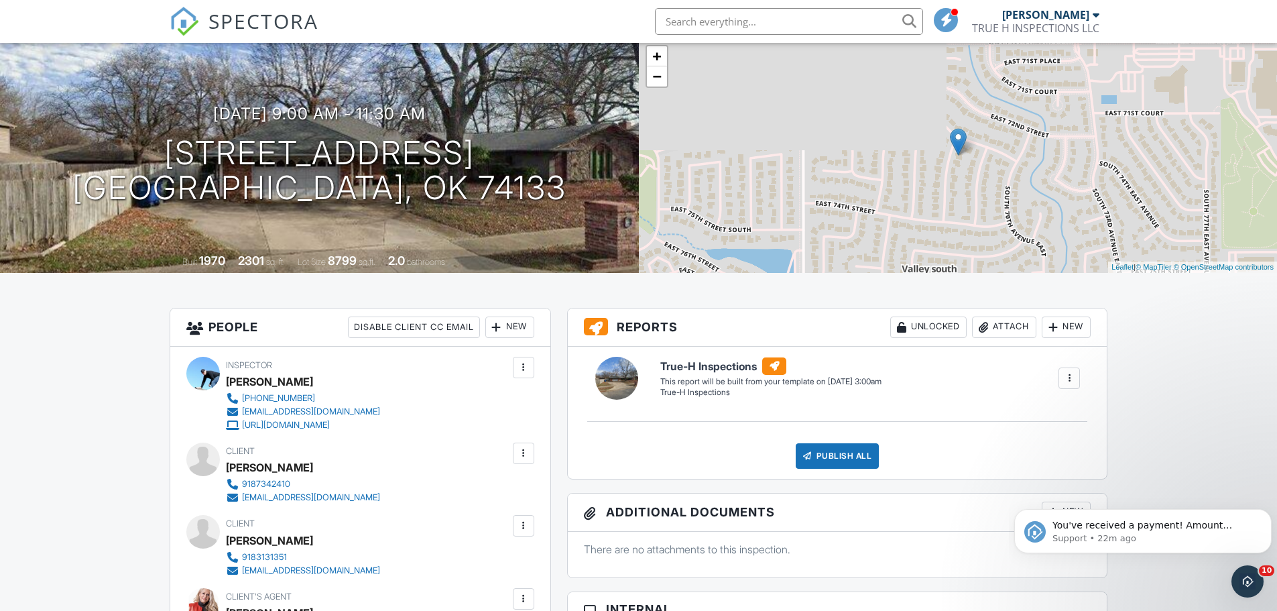
scroll to position [335, 0]
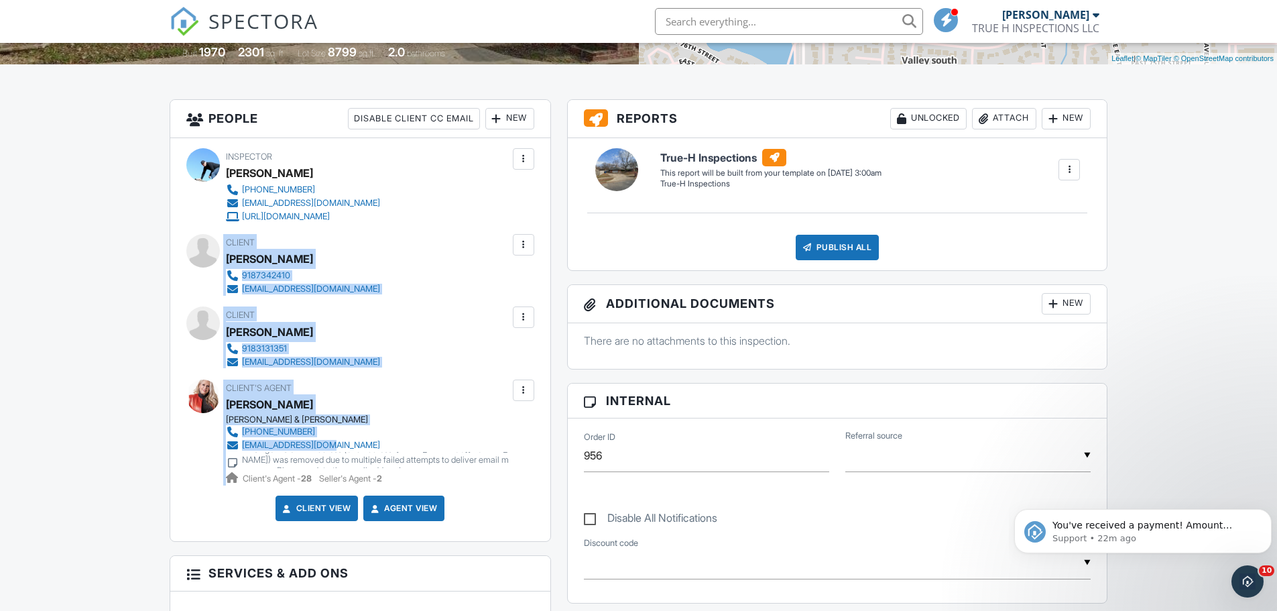
drag, startPoint x: 219, startPoint y: 240, endPoint x: 367, endPoint y: 447, distance: 254.7
click at [367, 447] on div "Inspector Joshua Willinger 918-605-1498 truehjosh@gmail.com https://oklahomeins…" at bounding box center [360, 340] width 380 height 404
copy div "Client Erin Duncan 9187342410 ecdunc@gmail.com Edit Resend Confirmation Email R…"
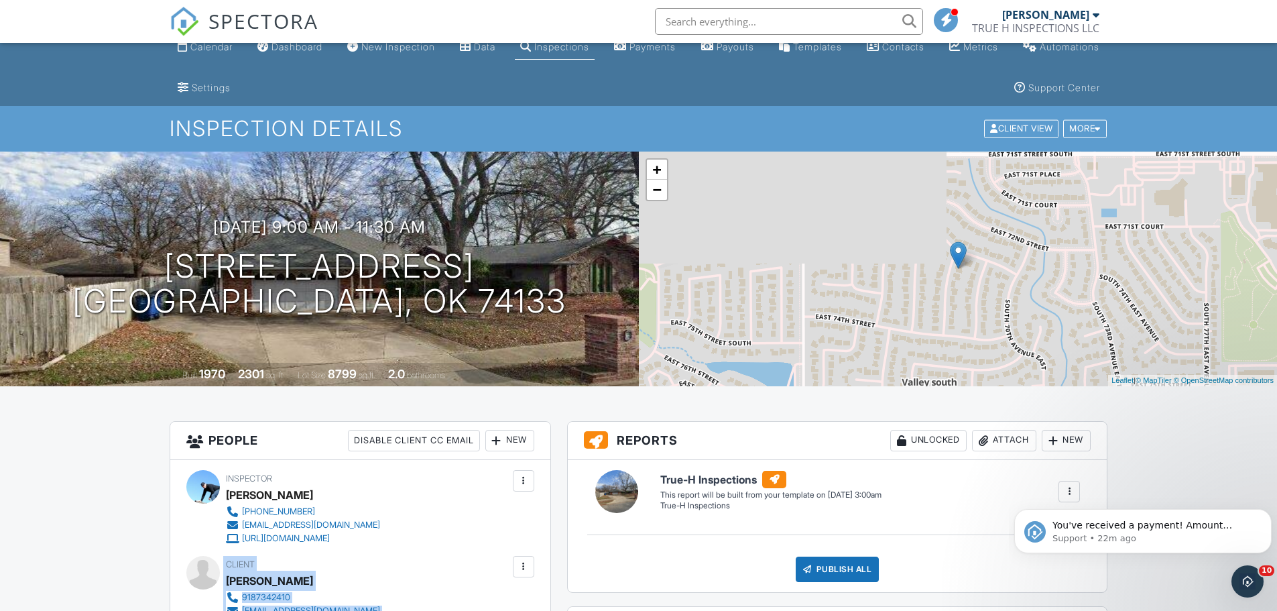
scroll to position [0, 0]
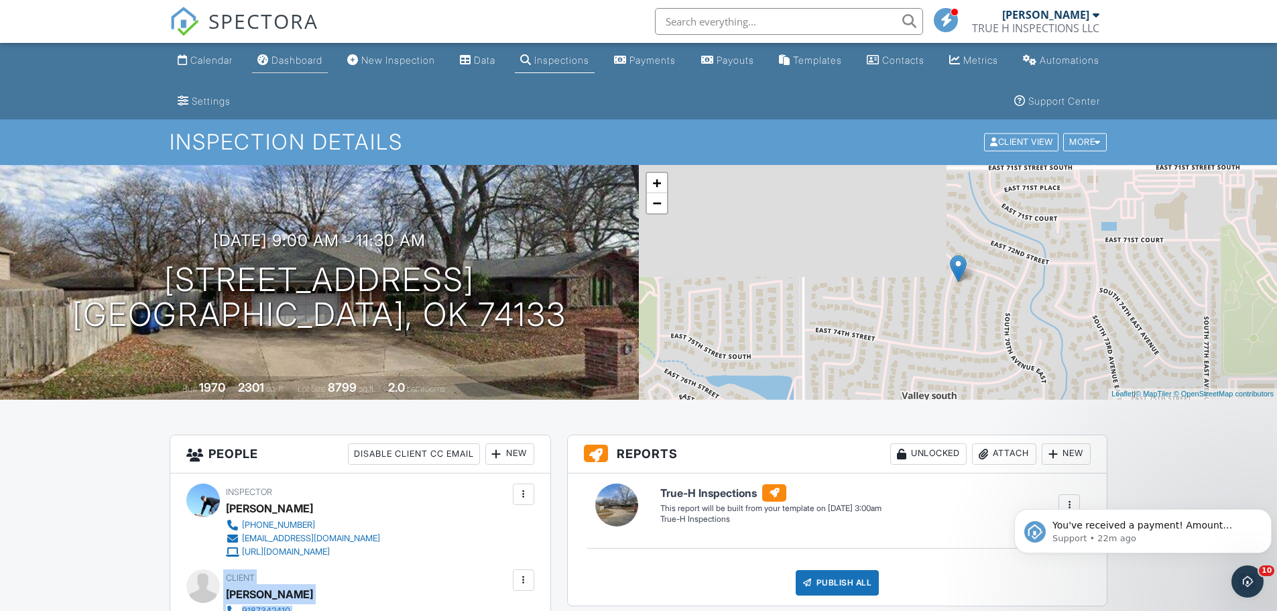
click at [308, 66] on link "Dashboard" at bounding box center [290, 60] width 76 height 25
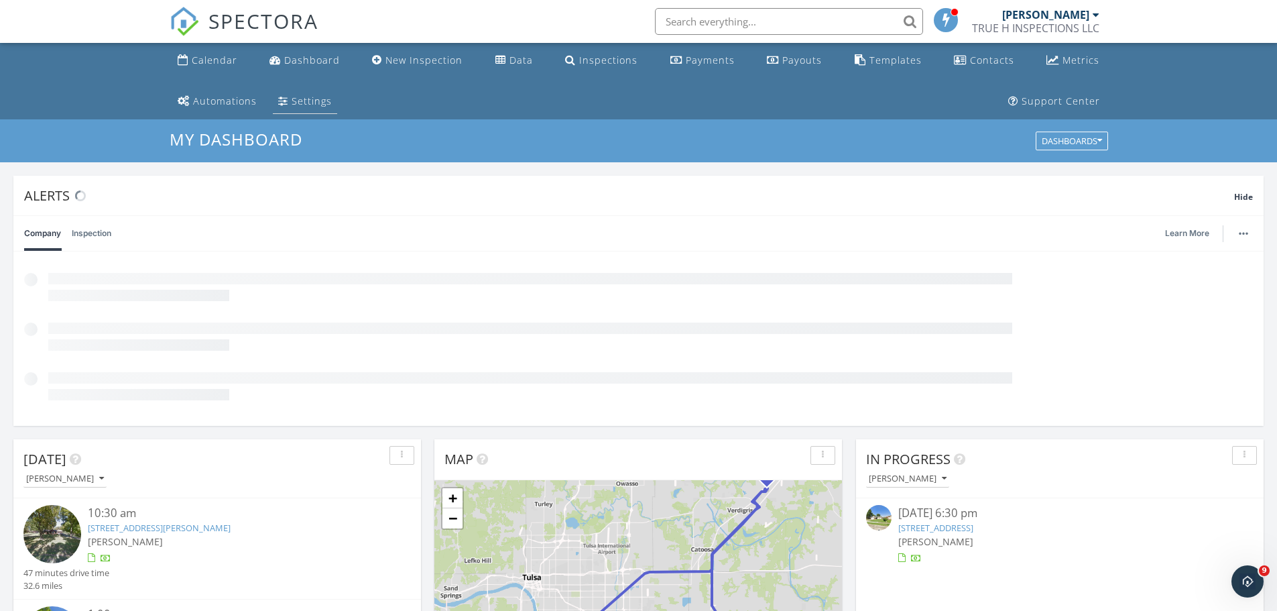
click at [273, 91] on link "Settings" at bounding box center [305, 101] width 64 height 25
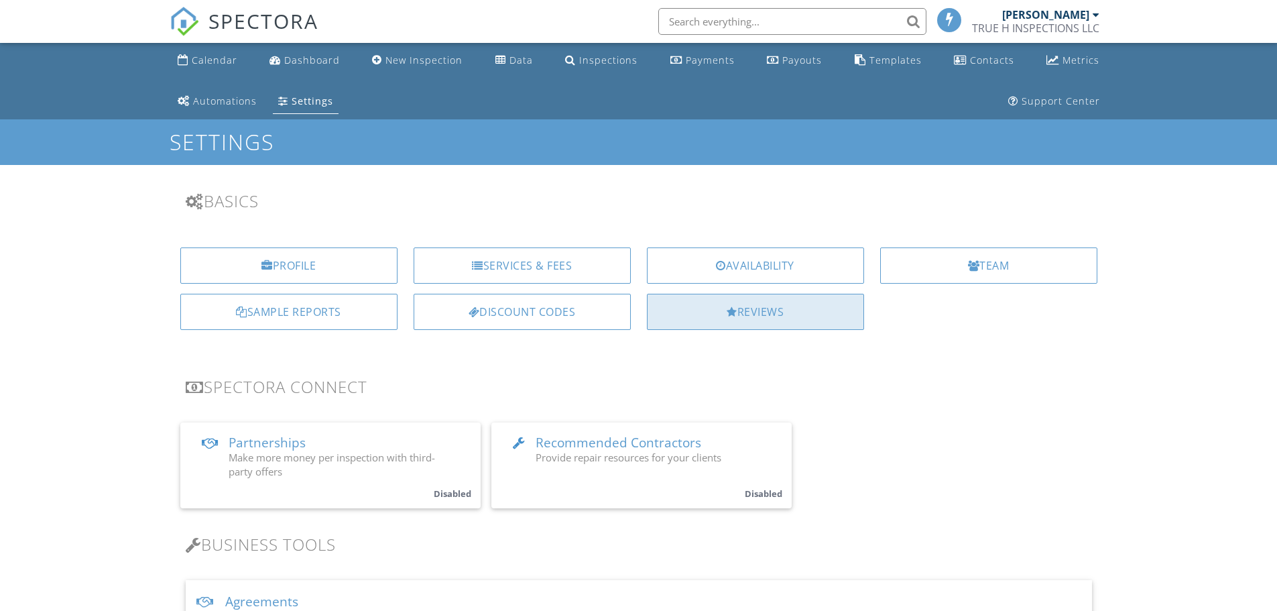
click at [728, 304] on div "Reviews" at bounding box center [755, 312] width 217 height 36
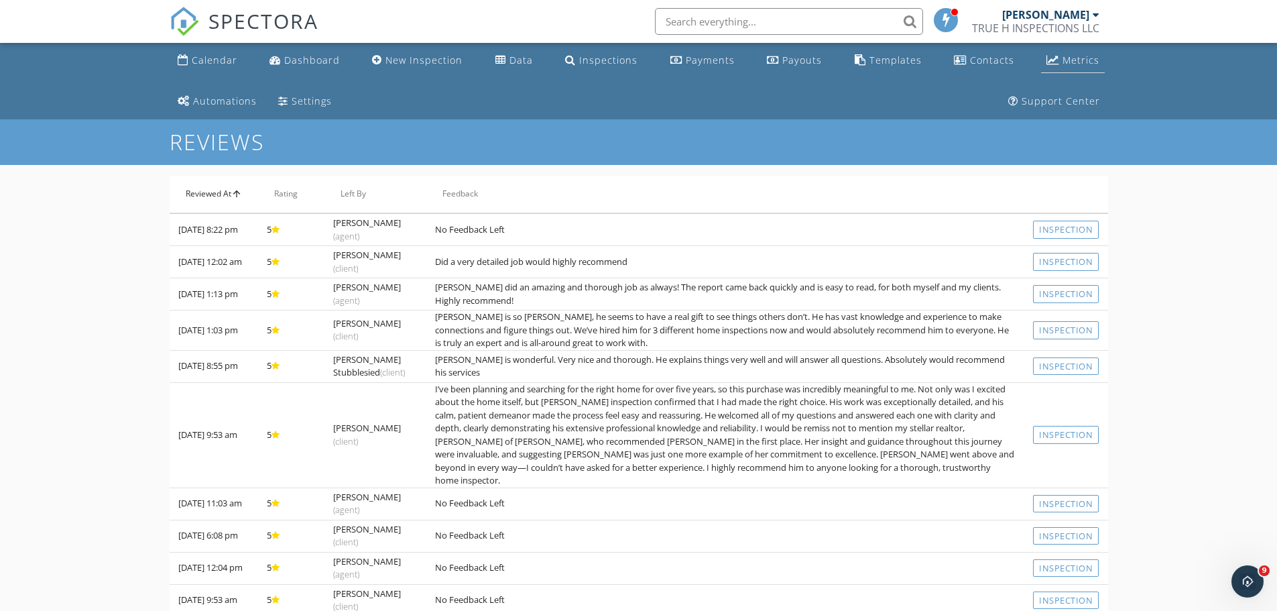
click at [1063, 61] on div "Metrics" at bounding box center [1081, 60] width 37 height 13
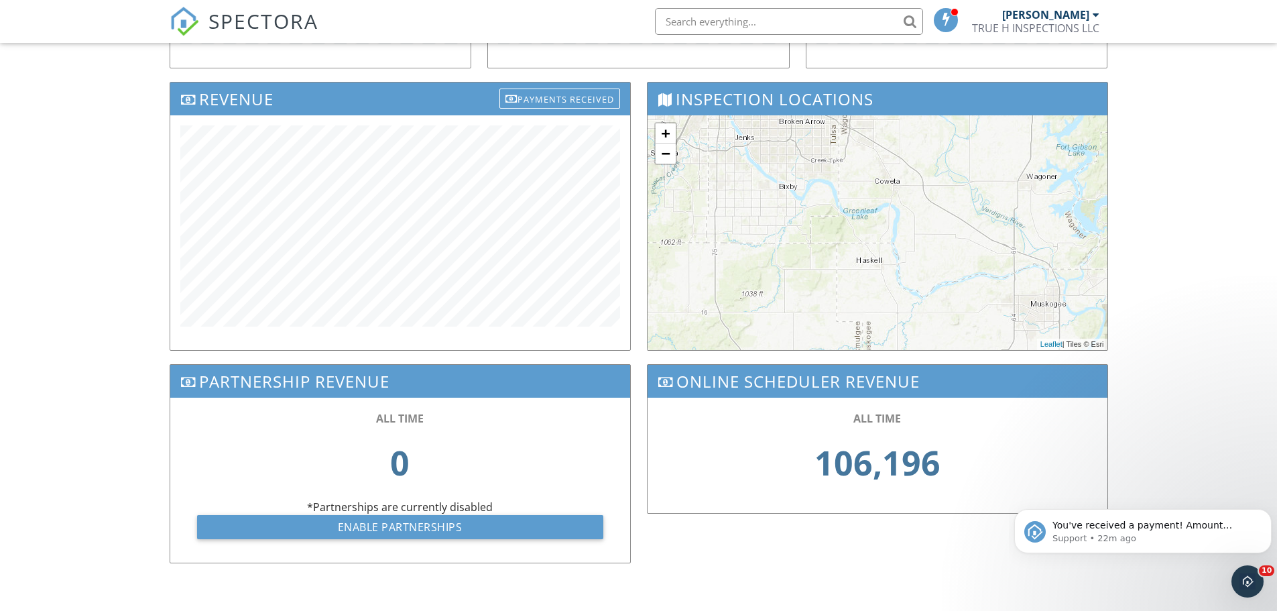
scroll to position [461, 0]
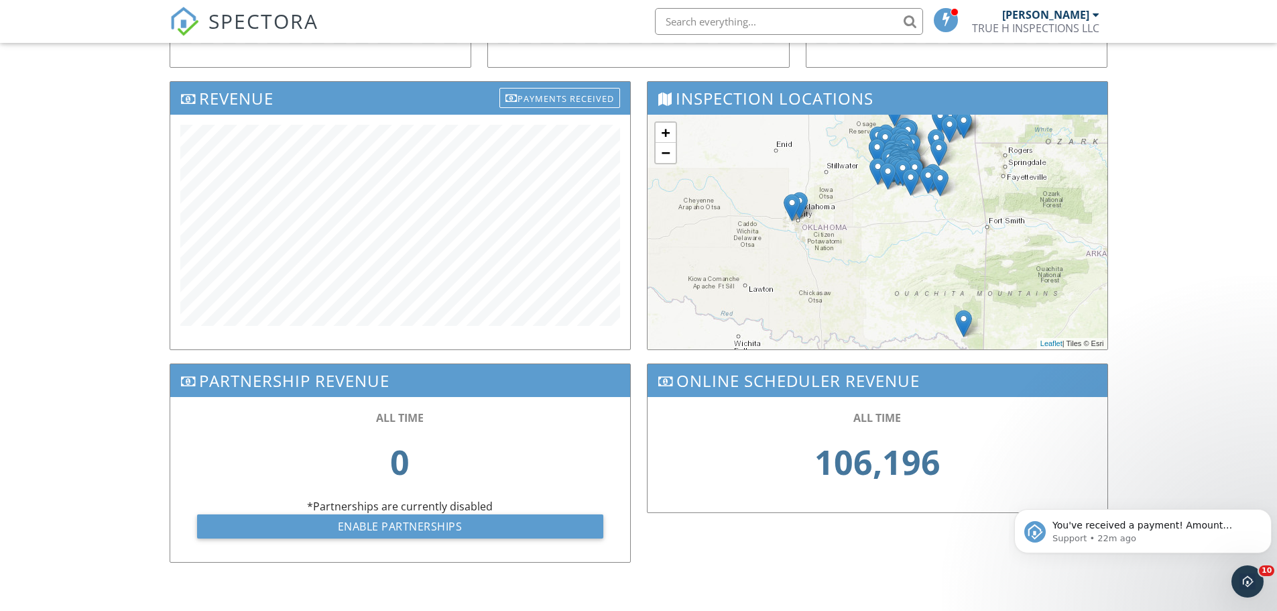
click at [695, 552] on div "Inspections Referral Sources Top Agents Revenue Payments Received Inspection Lo…" at bounding box center [639, 186] width 955 height 777
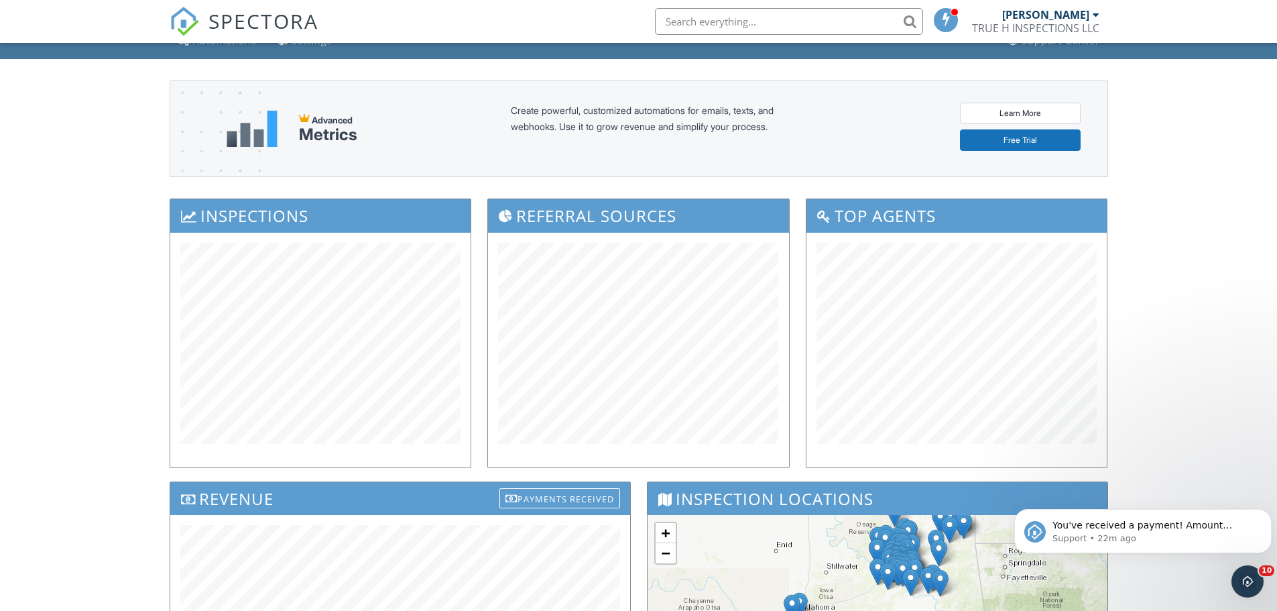
scroll to position [0, 0]
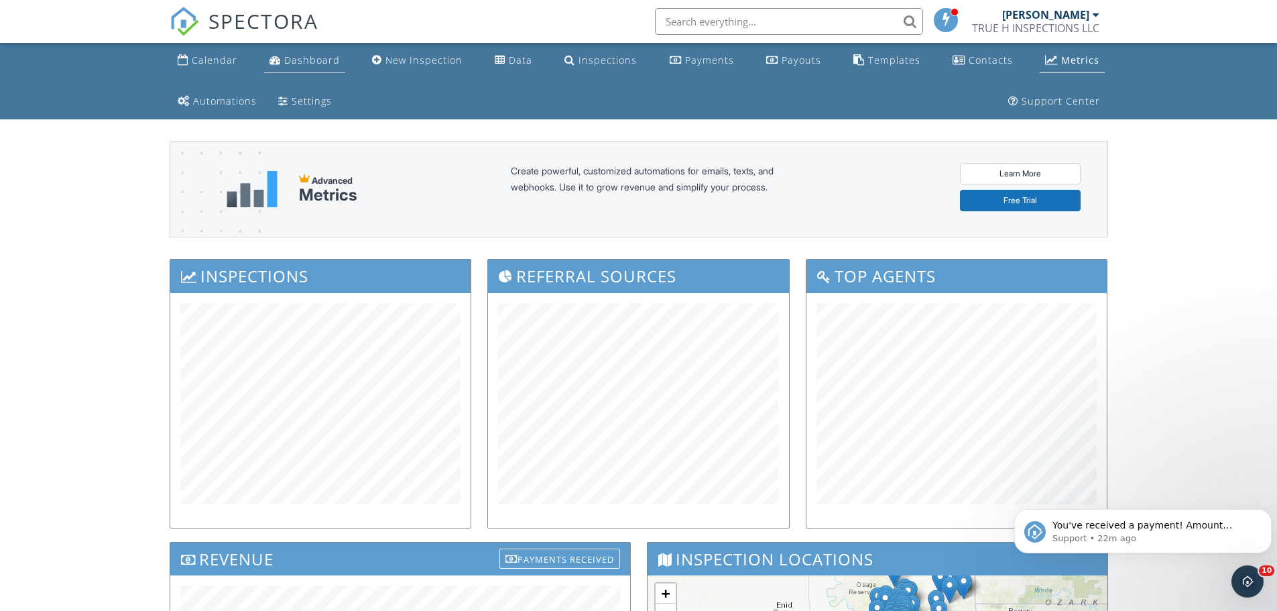
click at [292, 60] on div "Dashboard" at bounding box center [312, 60] width 56 height 13
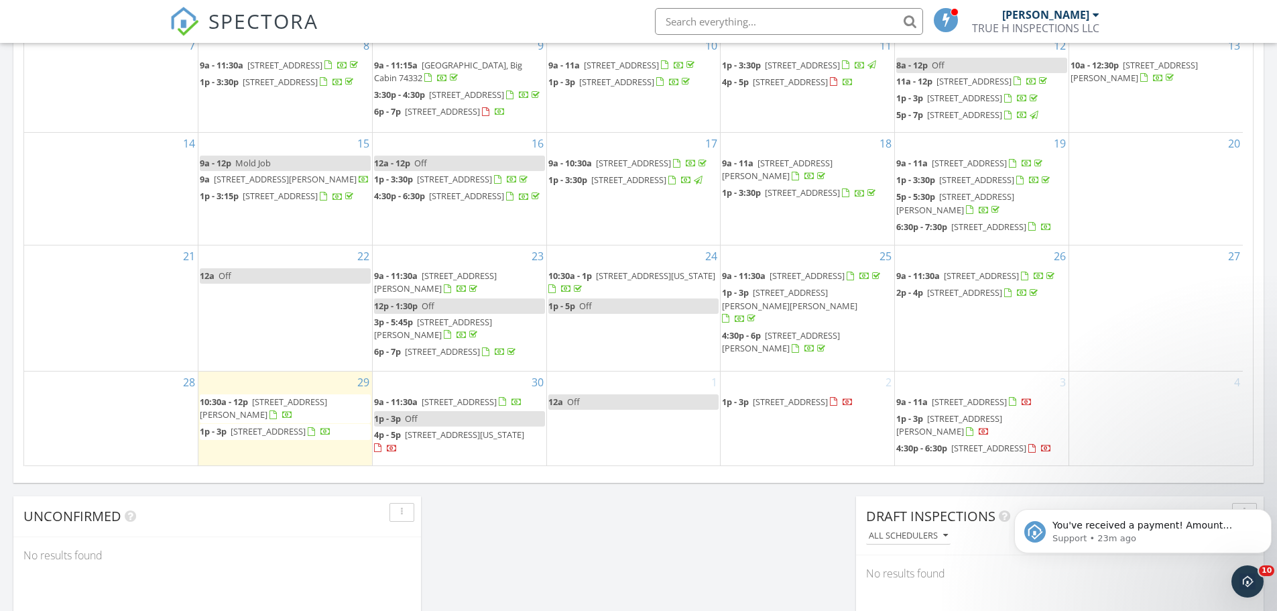
scroll to position [915, 0]
